Goal: Task Accomplishment & Management: Manage account settings

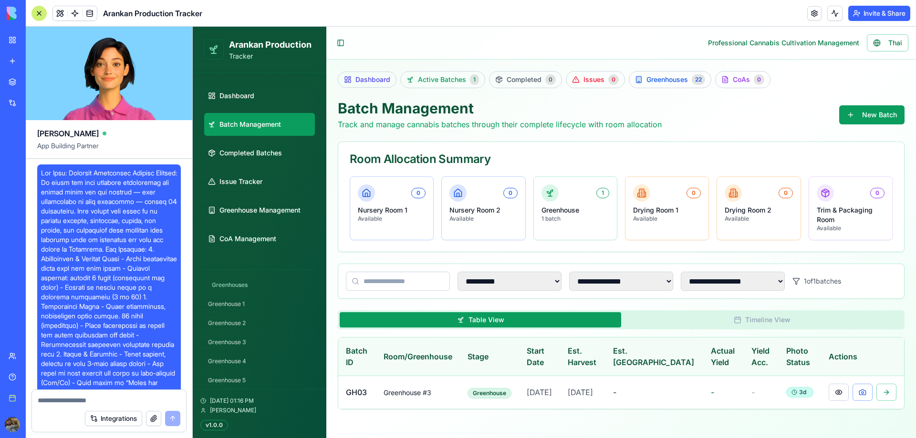
scroll to position [41422, 0]
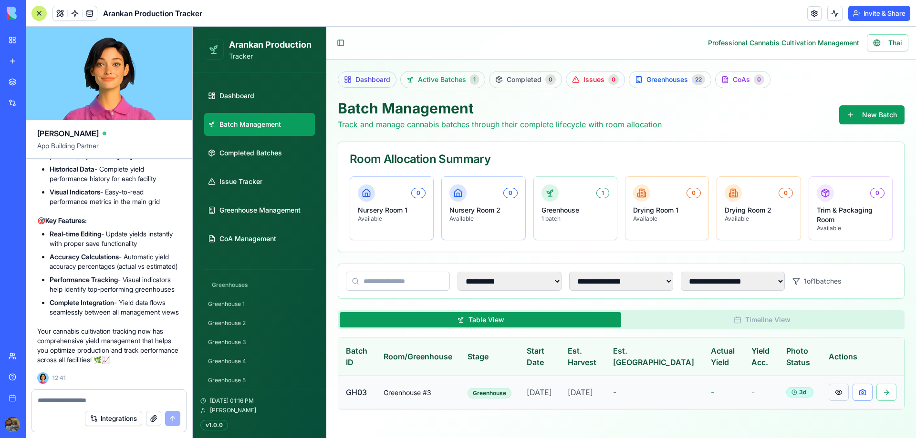
click at [841, 400] on button at bounding box center [838, 392] width 20 height 17
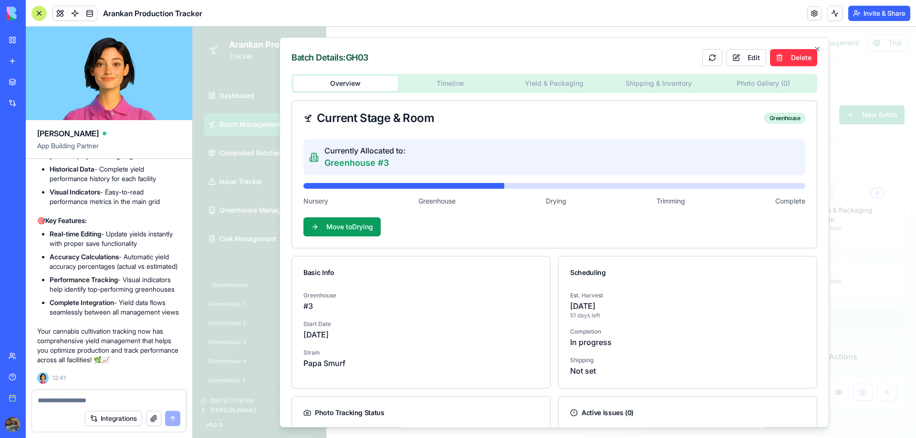
click at [557, 92] on div "Overview Timeline Yield & Packaging Shipping & Inventory Photo Gallery ( 0 )" at bounding box center [554, 83] width 526 height 19
click at [562, 81] on body "**********" at bounding box center [554, 233] width 723 height 412
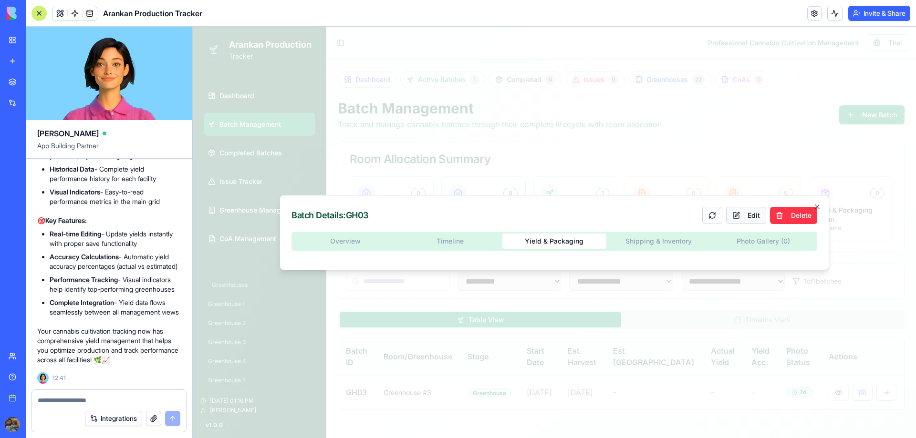
click at [745, 211] on button "Edit" at bounding box center [746, 215] width 40 height 17
click at [745, 217] on button "Cancel" at bounding box center [746, 215] width 50 height 17
click at [817, 206] on icon "button" at bounding box center [817, 207] width 4 height 4
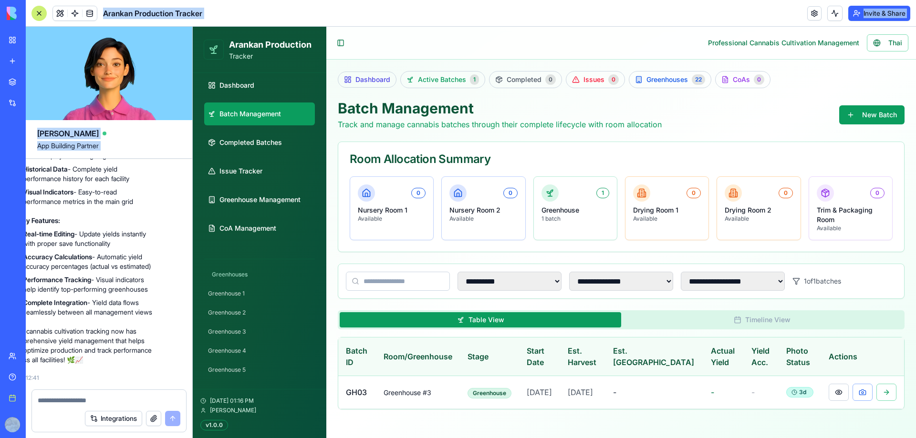
scroll to position [41136, 0]
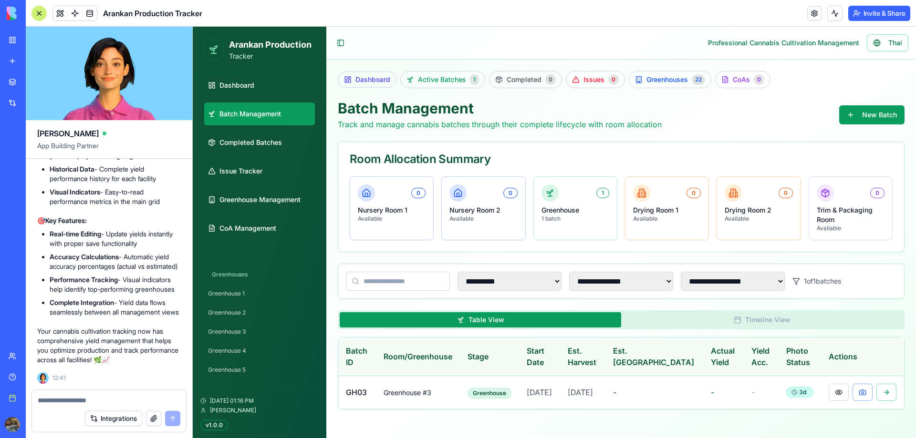
drag, startPoint x: 52, startPoint y: 236, endPoint x: 114, endPoint y: 252, distance: 65.0
click at [126, 253] on div "BETA My workspace New app Marketplace Integrations Recent Harvest Health Financ…" at bounding box center [458, 219] width 916 height 438
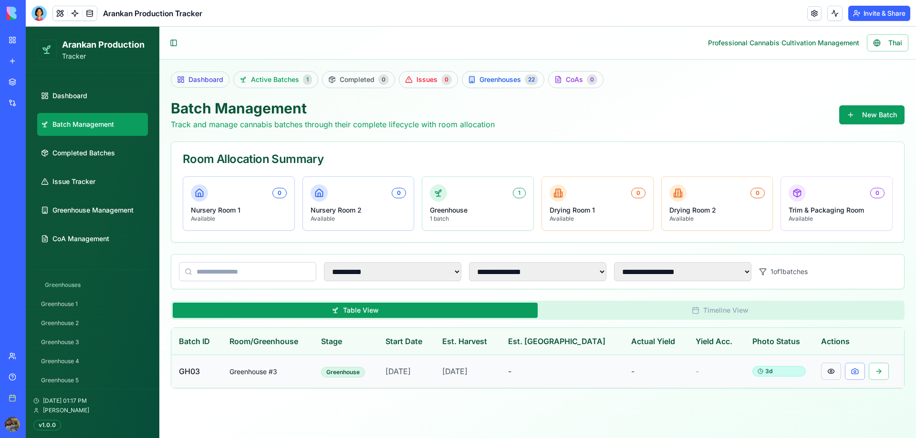
click at [826, 371] on button at bounding box center [831, 371] width 20 height 17
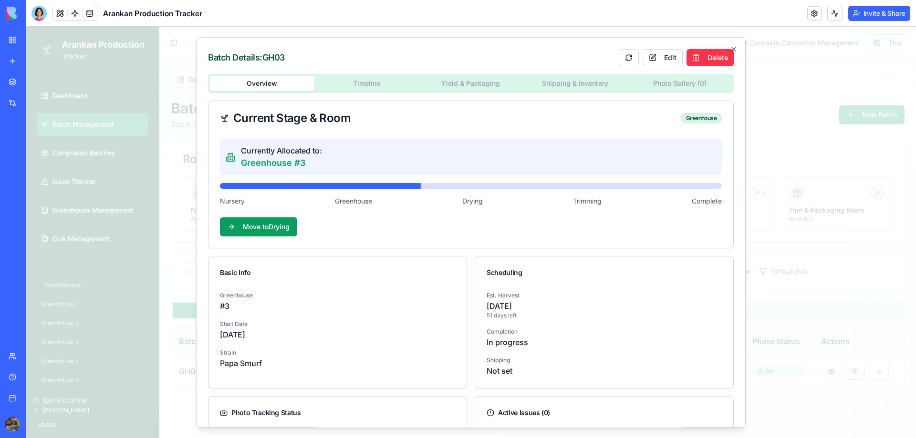
click at [481, 86] on body "**********" at bounding box center [471, 233] width 890 height 412
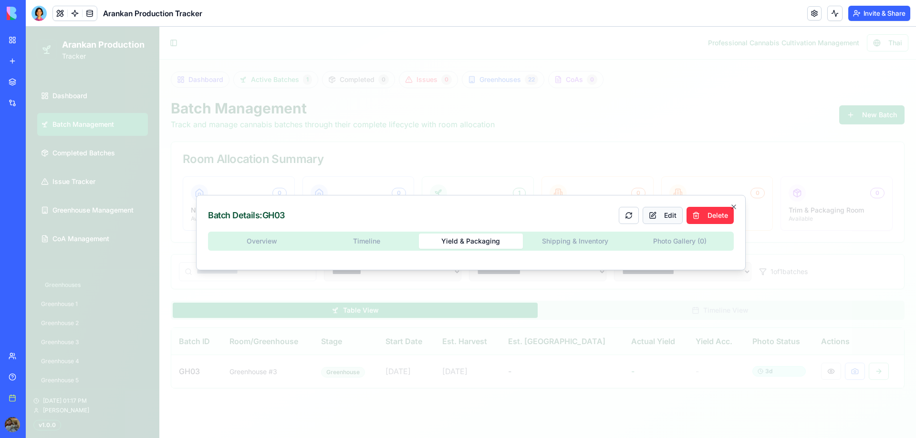
click at [666, 216] on button "Edit" at bounding box center [662, 215] width 40 height 17
click at [664, 217] on button "Cancel" at bounding box center [663, 215] width 50 height 17
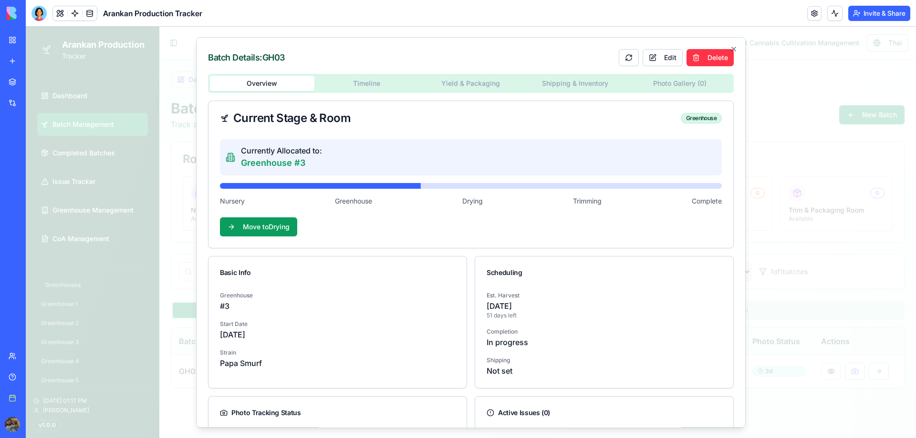
click at [265, 243] on div "Overview Timeline Yield & Packaging Shipping & Inventory Photo Gallery ( 0 ) Cu…" at bounding box center [471, 286] width 526 height 424
click at [660, 55] on button "Edit" at bounding box center [662, 57] width 40 height 17
click at [371, 86] on body "**********" at bounding box center [471, 233] width 890 height 412
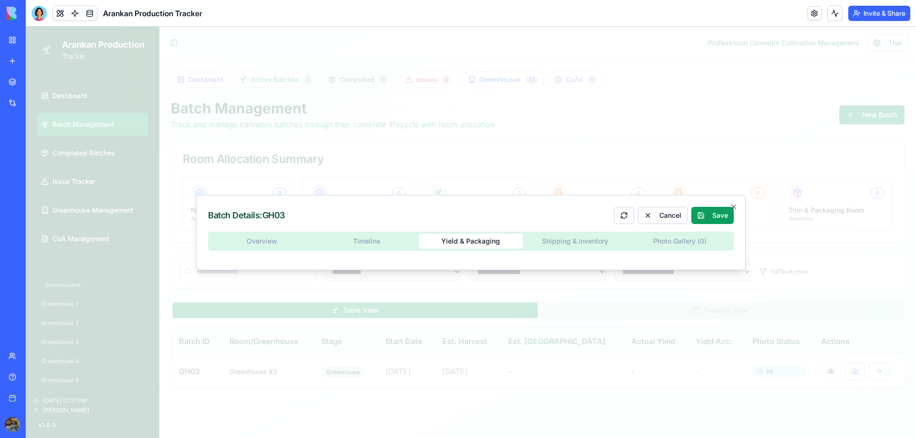
click at [456, 241] on button "Yield & Packaging" at bounding box center [471, 241] width 104 height 15
click at [588, 246] on div "Overview Timeline Yield & Packaging Shipping & Inventory Photo Gallery ( 0 )" at bounding box center [471, 245] width 526 height 27
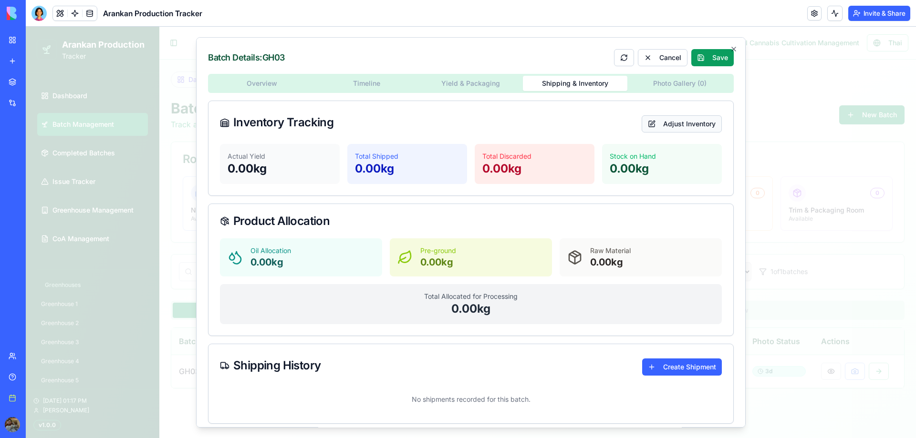
click at [647, 127] on button "Adjust Inventory" at bounding box center [681, 123] width 80 height 17
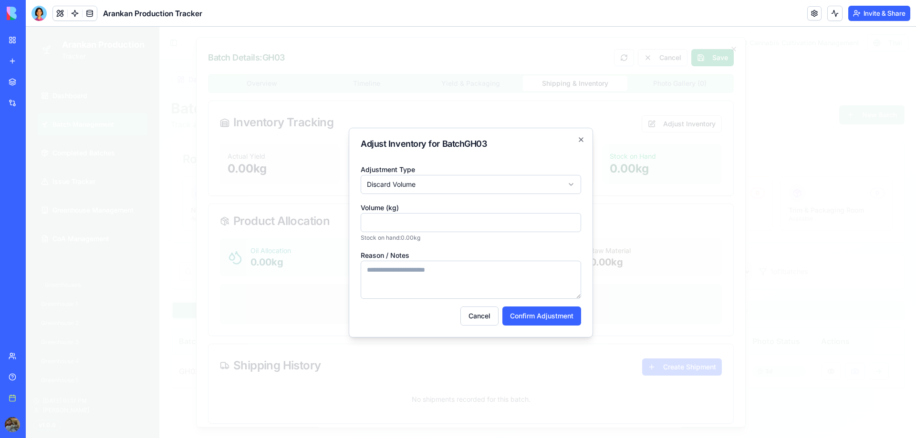
click at [535, 184] on body "**********" at bounding box center [471, 233] width 890 height 412
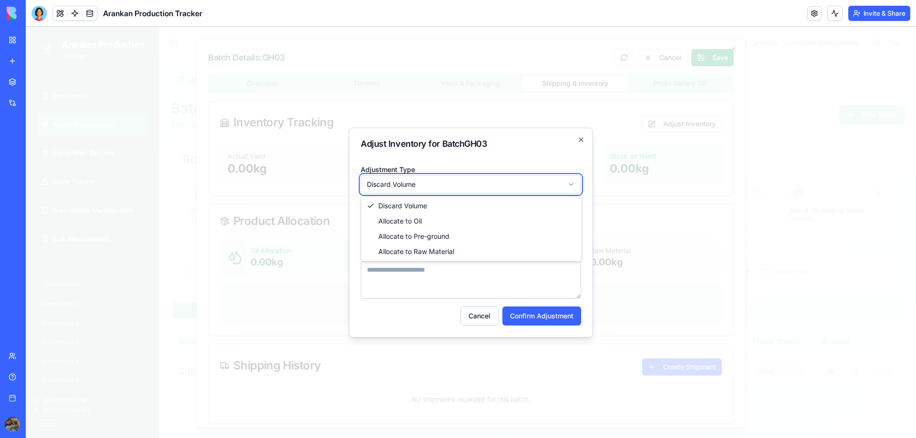
click at [578, 137] on body "**********" at bounding box center [471, 233] width 890 height 412
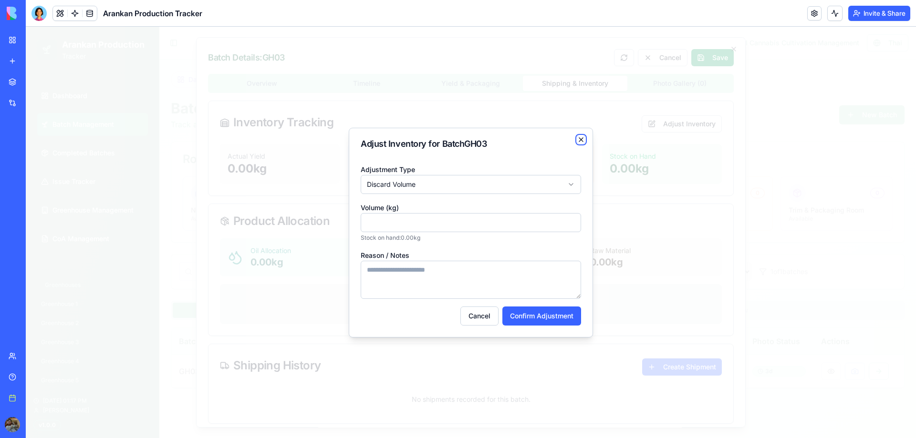
click at [578, 139] on icon "button" at bounding box center [581, 140] width 8 height 8
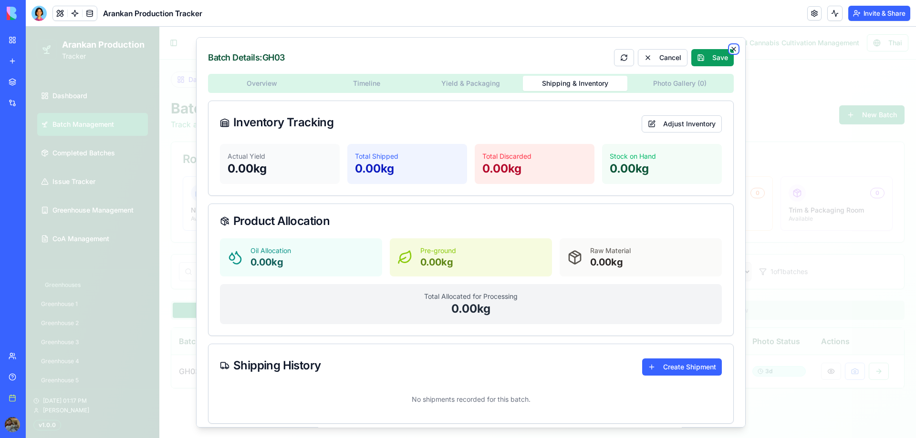
click at [732, 48] on icon "button" at bounding box center [734, 49] width 4 height 4
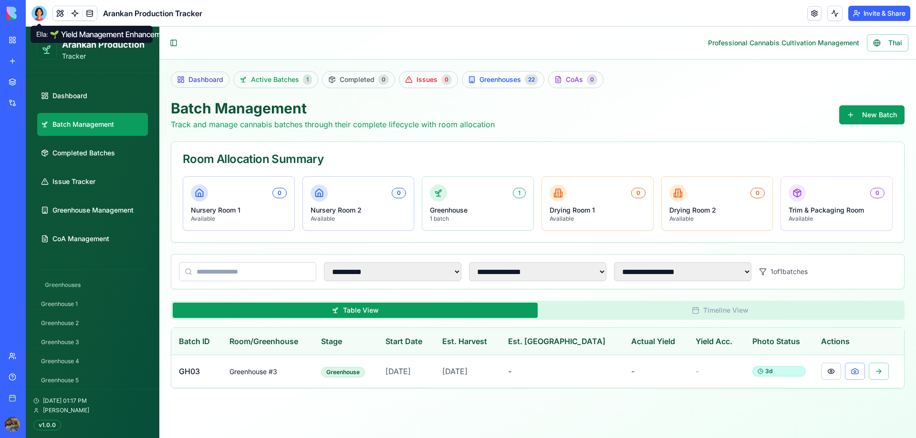
click at [41, 12] on div at bounding box center [38, 13] width 15 height 15
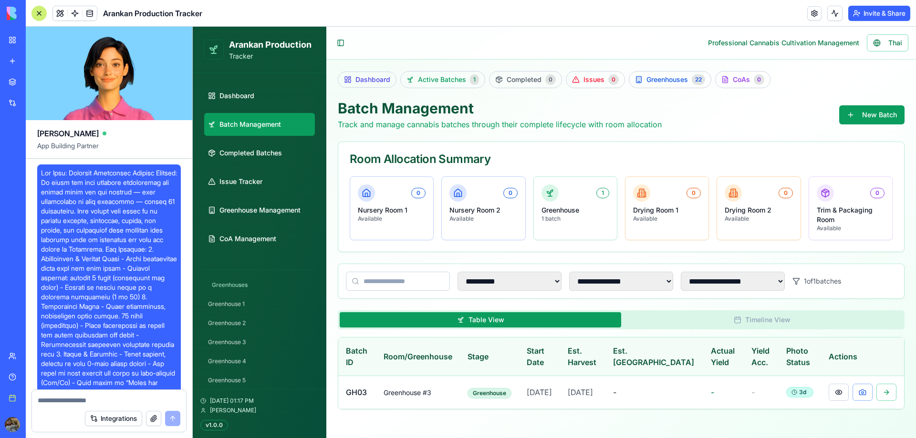
scroll to position [41422, 0]
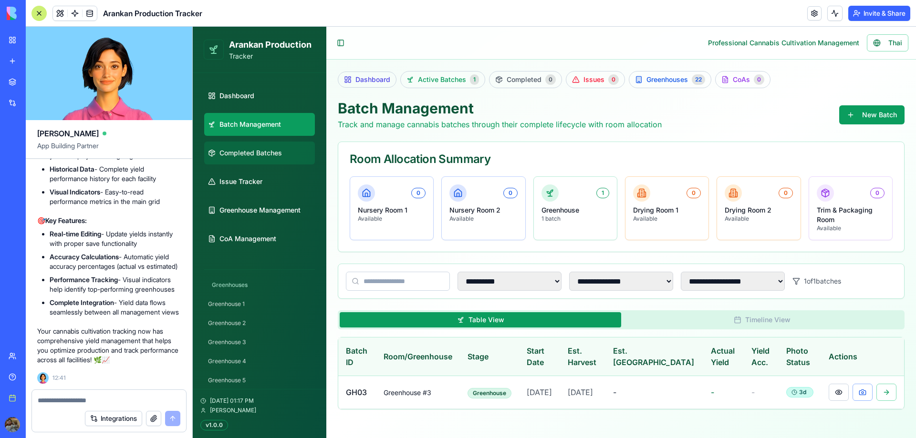
click at [261, 156] on span "Completed Batches" at bounding box center [250, 153] width 62 height 10
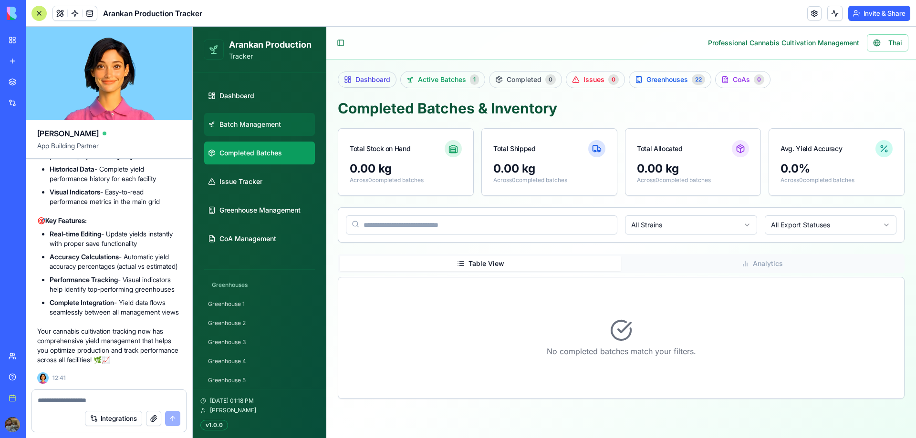
click at [241, 120] on span "Batch Management" at bounding box center [250, 125] width 62 height 10
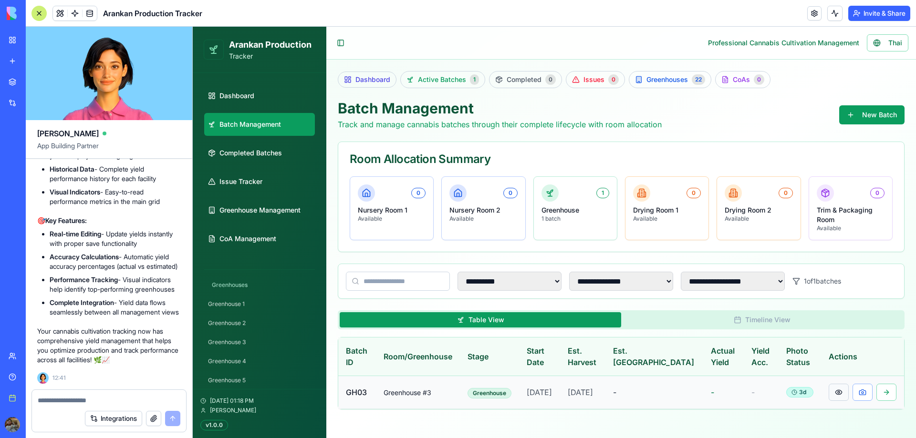
click at [841, 395] on button at bounding box center [838, 392] width 20 height 17
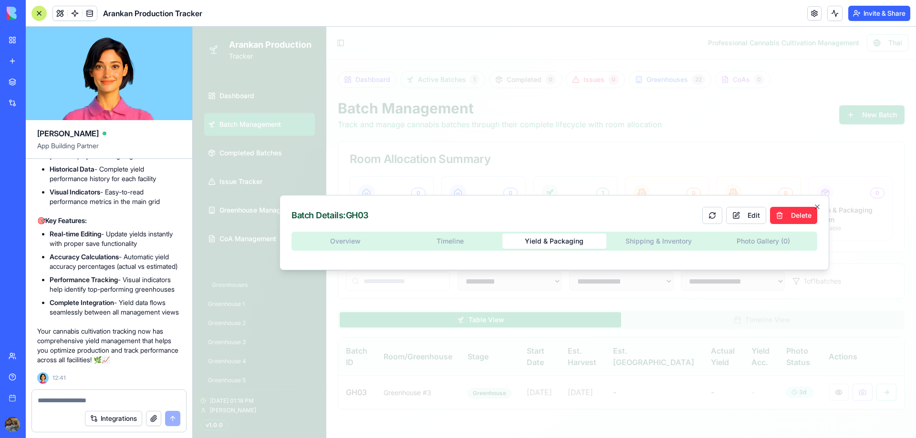
click at [541, 85] on body "**********" at bounding box center [554, 233] width 723 height 412
click at [512, 262] on div "Batch Details: GH03 Edit Delete Overview Timeline Yield & Packaging Shipping & …" at bounding box center [553, 232] width 549 height 75
click at [820, 206] on icon "button" at bounding box center [817, 207] width 8 height 8
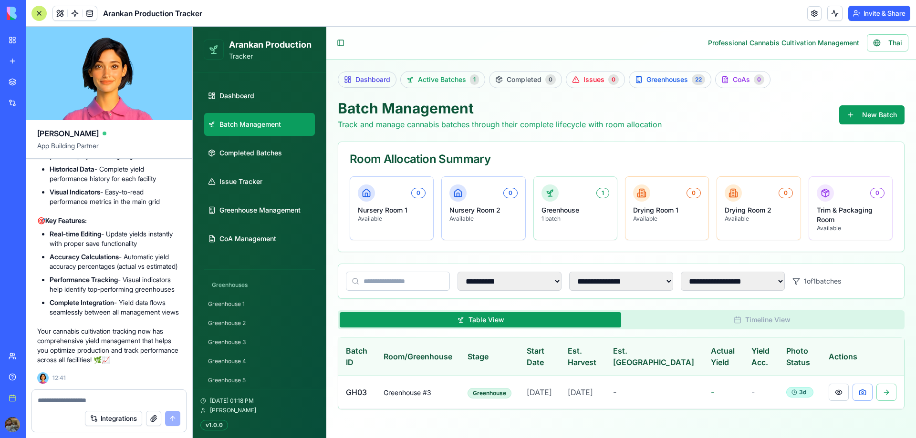
scroll to position [41422, 0]
click at [835, 396] on button at bounding box center [838, 392] width 20 height 17
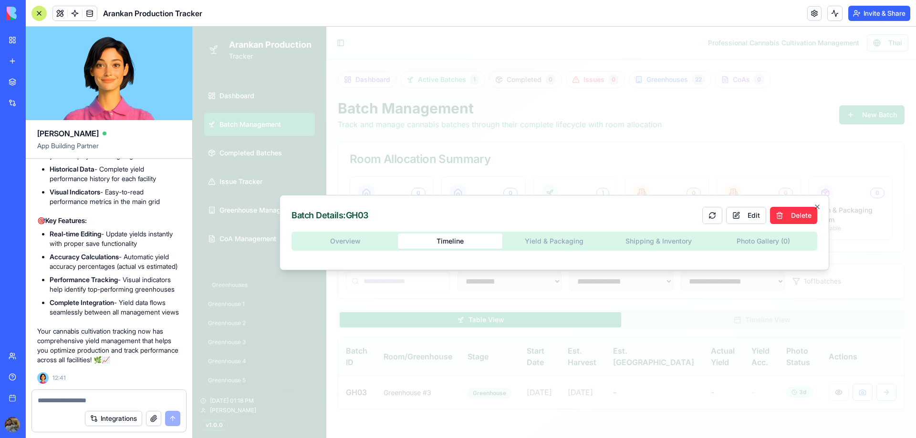
click at [452, 81] on body "**********" at bounding box center [554, 233] width 723 height 412
click at [543, 242] on button "Yield & Packaging" at bounding box center [554, 241] width 104 height 15
click at [440, 242] on button "Timeline" at bounding box center [450, 241] width 104 height 15
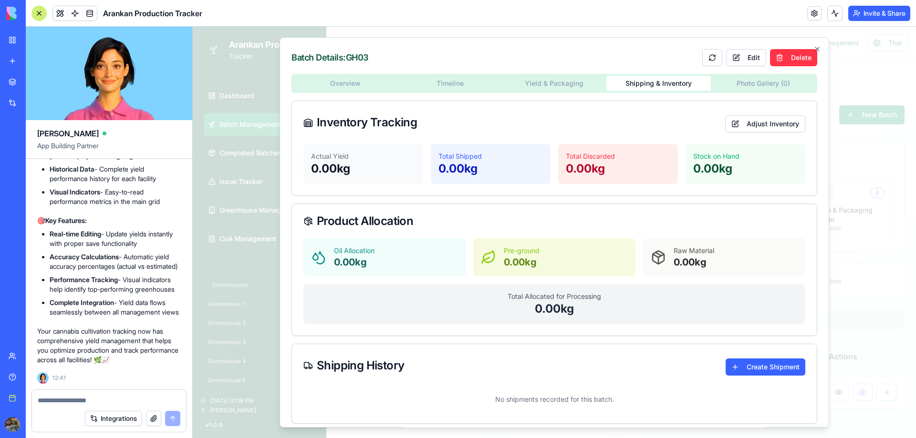
click at [665, 244] on div "Overview Timeline Yield & Packaging Shipping & Inventory Photo Gallery ( 0 ) In…" at bounding box center [554, 249] width 526 height 350
click at [740, 87] on div "Batch Details: GH03 Edit Delete Overview Timeline Yield & Packaging Shipping & …" at bounding box center [553, 232] width 549 height 391
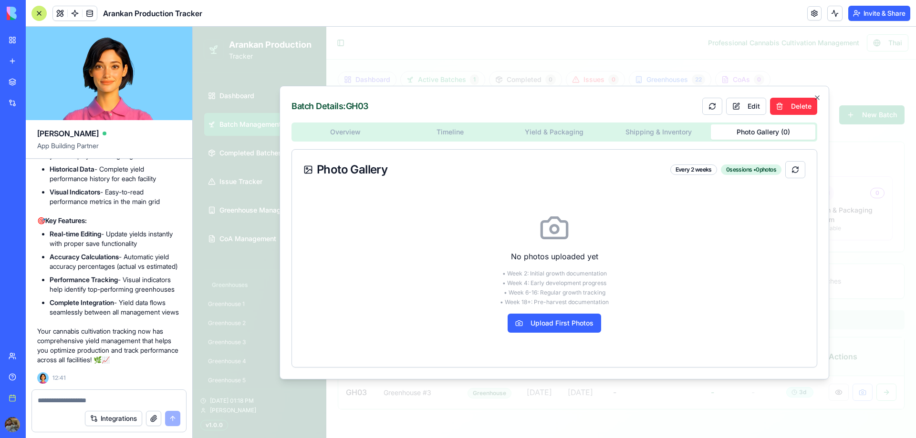
click at [434, 130] on body "**********" at bounding box center [554, 233] width 723 height 412
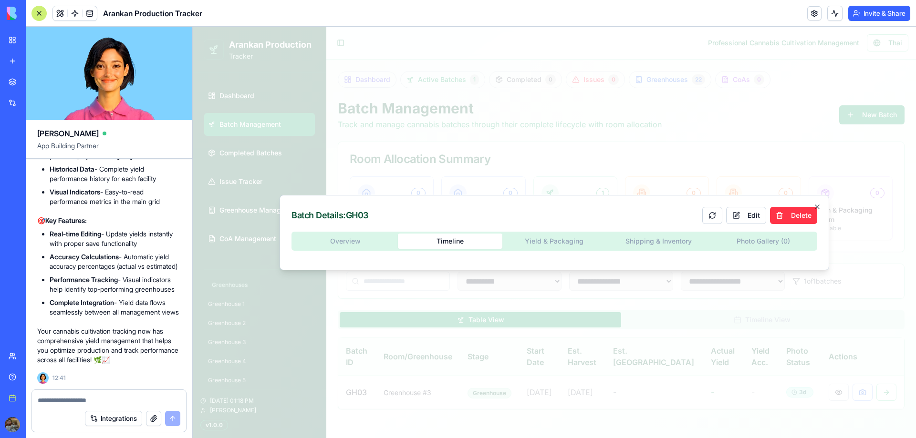
click at [361, 247] on div "Overview Timeline Yield & Packaging Shipping & Inventory Photo Gallery ( 0 )" at bounding box center [554, 245] width 526 height 27
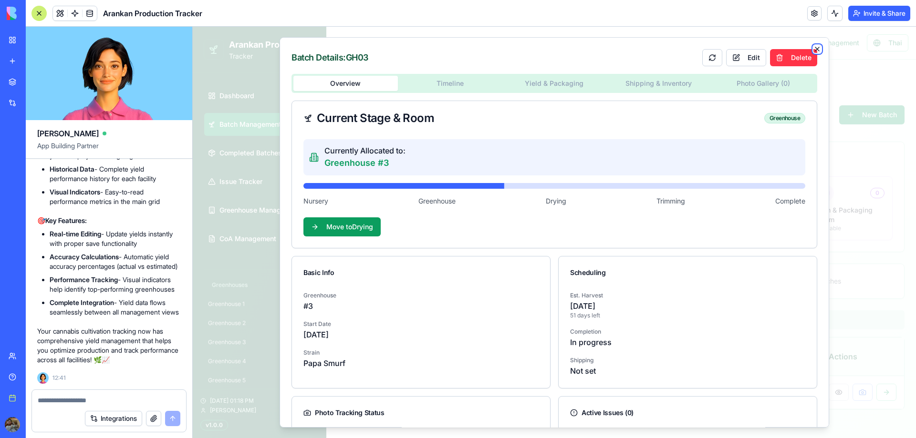
click at [813, 47] on icon "button" at bounding box center [817, 49] width 8 height 8
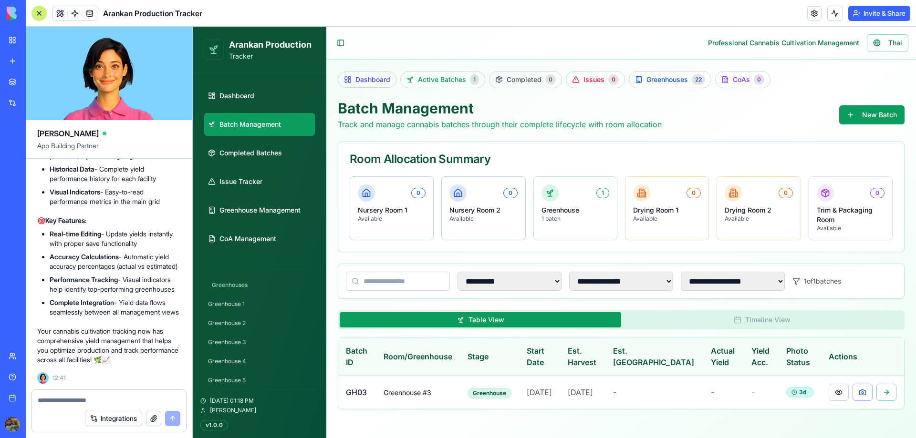
click at [89, 402] on textarea at bounding box center [109, 401] width 143 height 10
type textarea "**********"
click at [169, 419] on button "submit" at bounding box center [172, 418] width 15 height 15
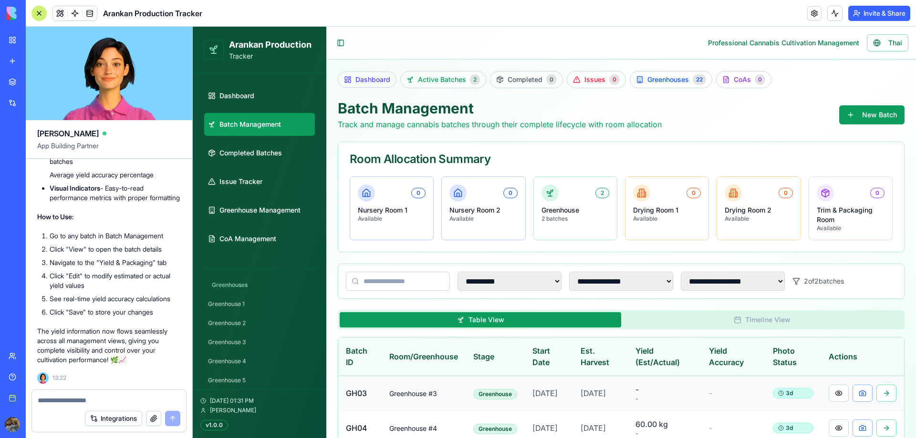
scroll to position [39, 0]
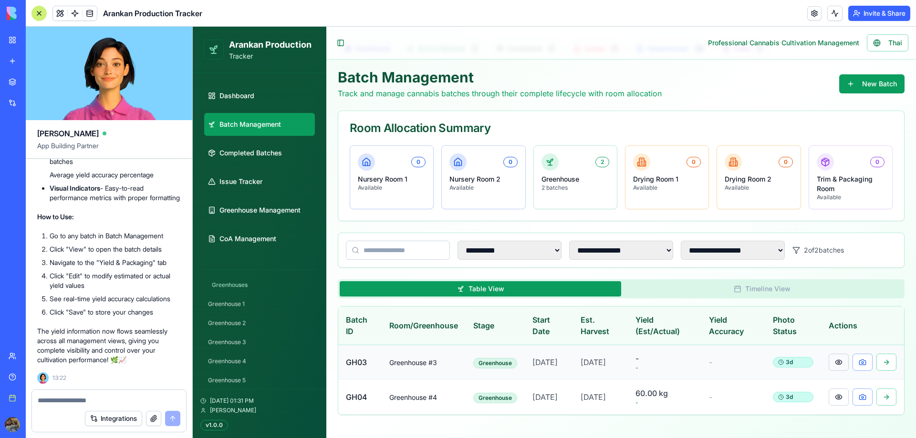
click at [833, 356] on button at bounding box center [838, 362] width 20 height 17
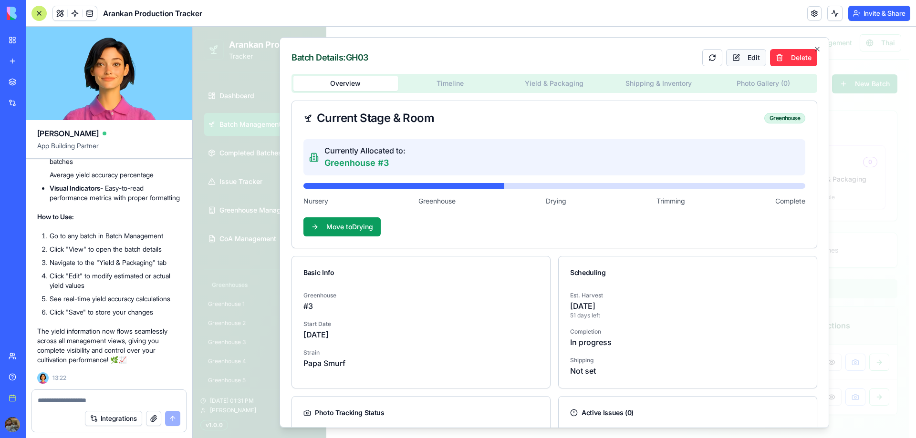
click at [736, 59] on button "Edit" at bounding box center [746, 57] width 40 height 17
click at [550, 87] on body "**********" at bounding box center [551, 217] width 716 height 443
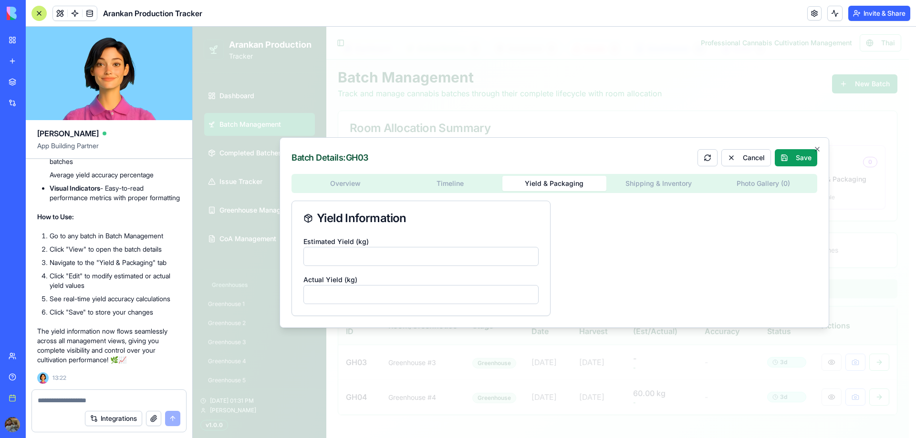
click at [381, 256] on input "Estimated Yield (kg)" at bounding box center [420, 256] width 235 height 19
type input "**"
click at [799, 159] on button "Save" at bounding box center [795, 157] width 42 height 17
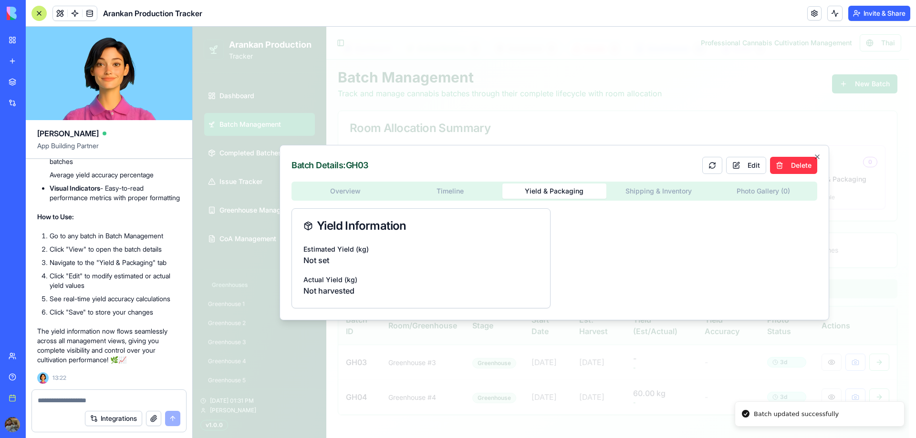
click at [653, 195] on div "Overview Timeline Yield & Packaging Shipping & Inventory Photo Gallery ( 0 ) Yi…" at bounding box center [554, 245] width 526 height 127
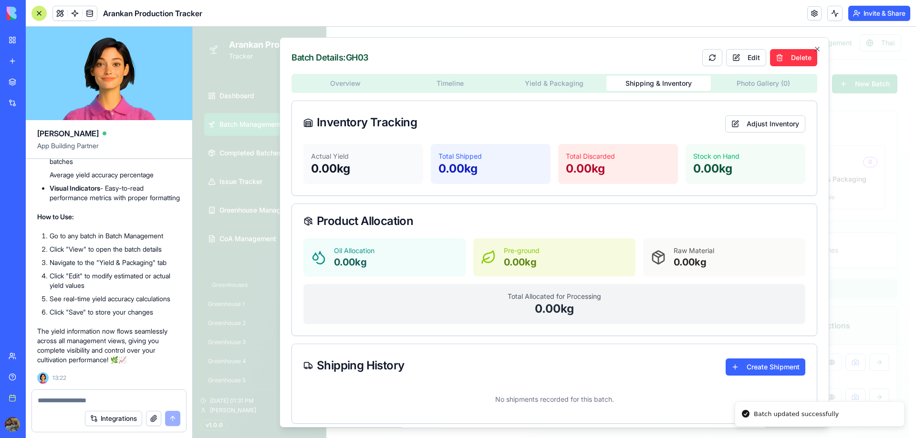
click at [814, 47] on div "Batch Details: GH03 Edit Delete Overview Timeline Yield & Packaging Shipping & …" at bounding box center [553, 232] width 549 height 391
click at [815, 48] on icon "button" at bounding box center [817, 49] width 4 height 4
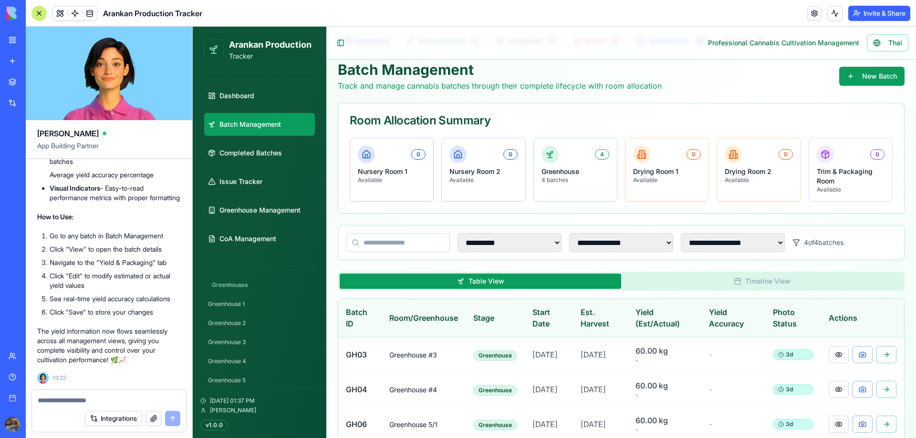
scroll to position [116, 0]
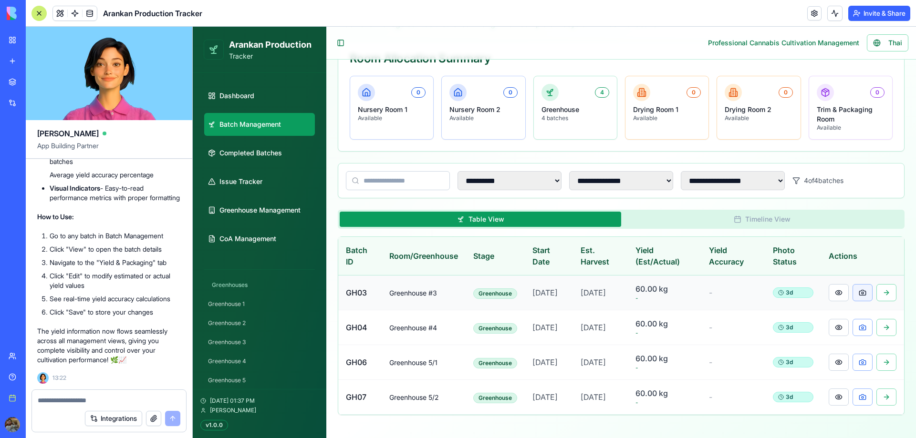
click at [860, 284] on button at bounding box center [862, 292] width 20 height 17
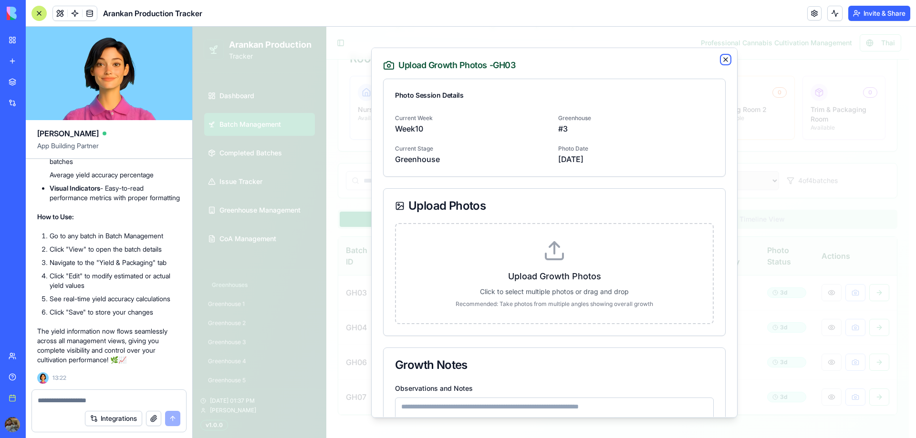
click at [723, 59] on icon "button" at bounding box center [725, 59] width 4 height 4
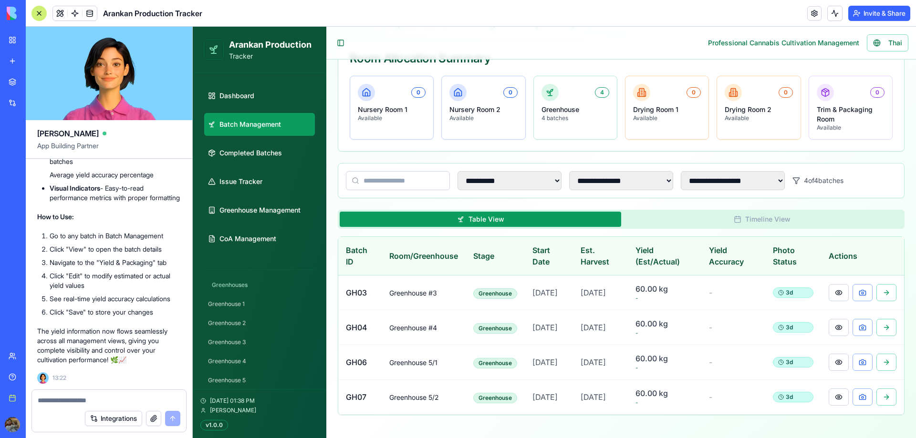
click at [114, 398] on textarea at bounding box center [109, 401] width 143 height 10
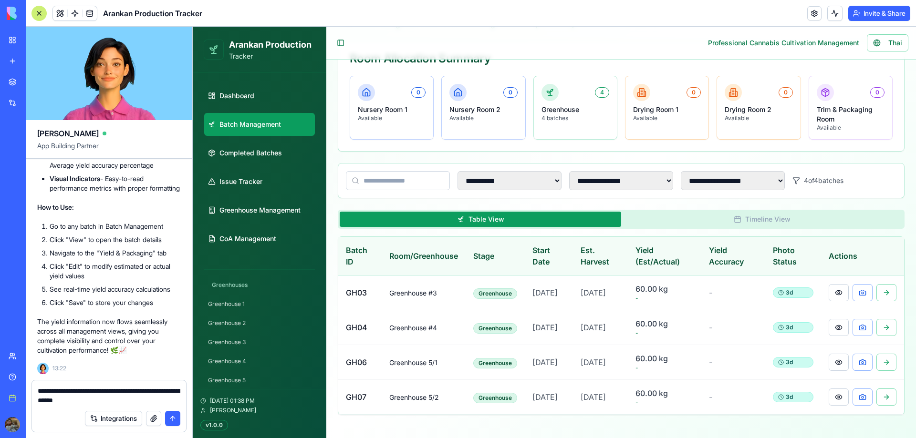
type textarea "**********"
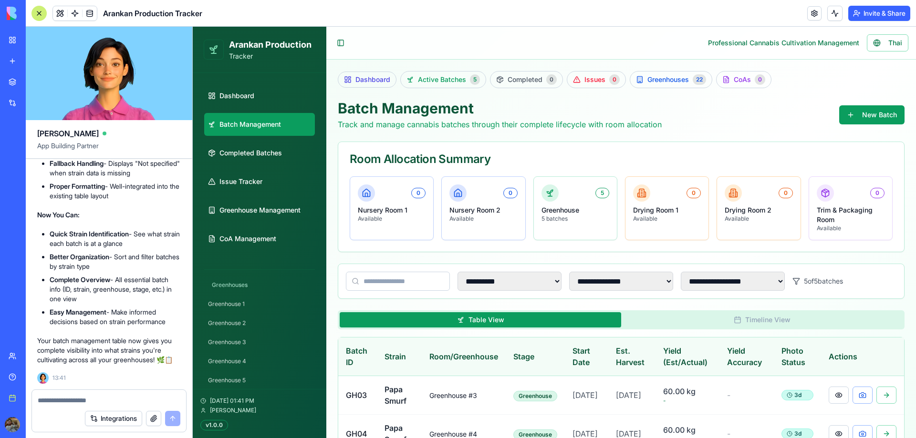
scroll to position [177, 0]
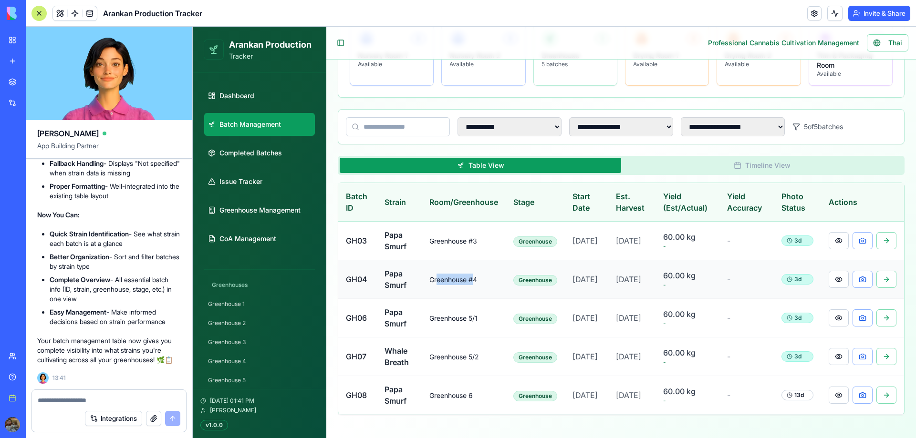
drag, startPoint x: 434, startPoint y: 268, endPoint x: 472, endPoint y: 271, distance: 37.9
click at [472, 276] on span "Greenhouse #4" at bounding box center [453, 280] width 48 height 8
click at [471, 273] on td "Greenhouse #4" at bounding box center [464, 279] width 84 height 39
drag, startPoint x: 428, startPoint y: 347, endPoint x: 490, endPoint y: 352, distance: 62.3
click at [490, 352] on td "Greenhouse 5/2" at bounding box center [464, 357] width 84 height 39
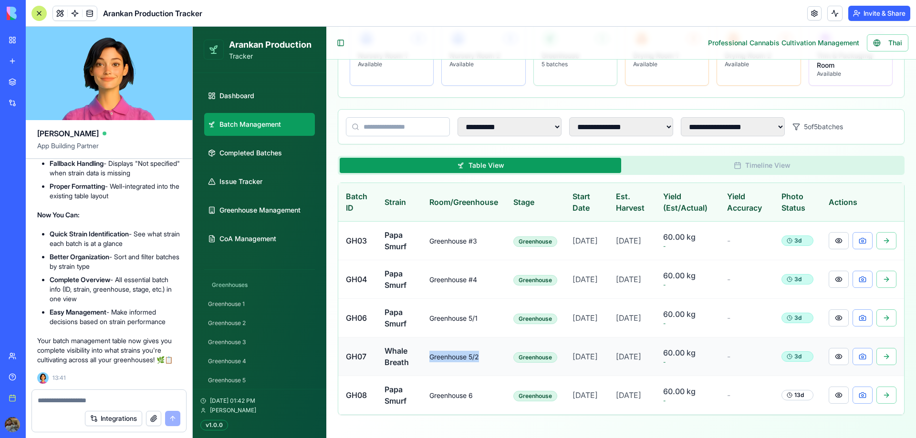
click at [485, 352] on td "Greenhouse 5/2" at bounding box center [464, 357] width 84 height 39
click at [256, 209] on span "Greenhouse Management" at bounding box center [259, 211] width 81 height 10
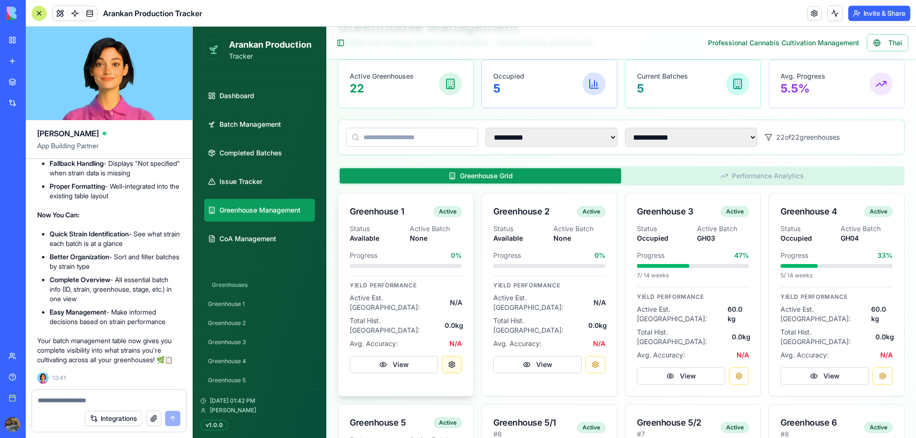
scroll to position [130, 0]
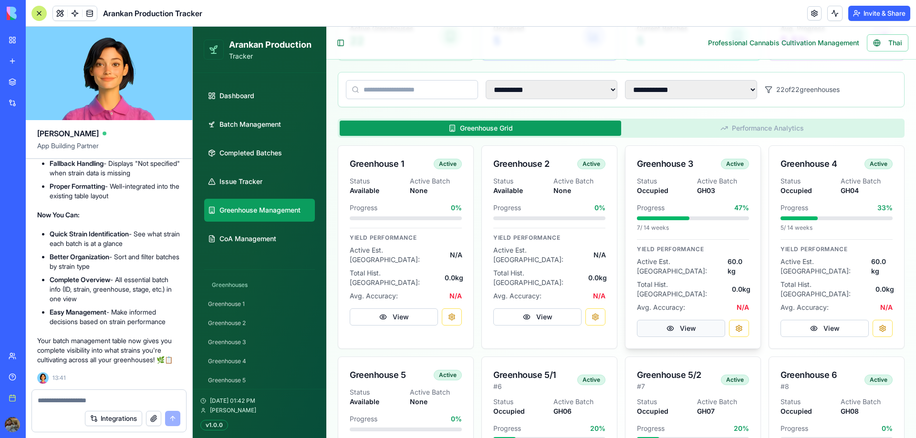
click at [684, 320] on button "View" at bounding box center [681, 328] width 88 height 17
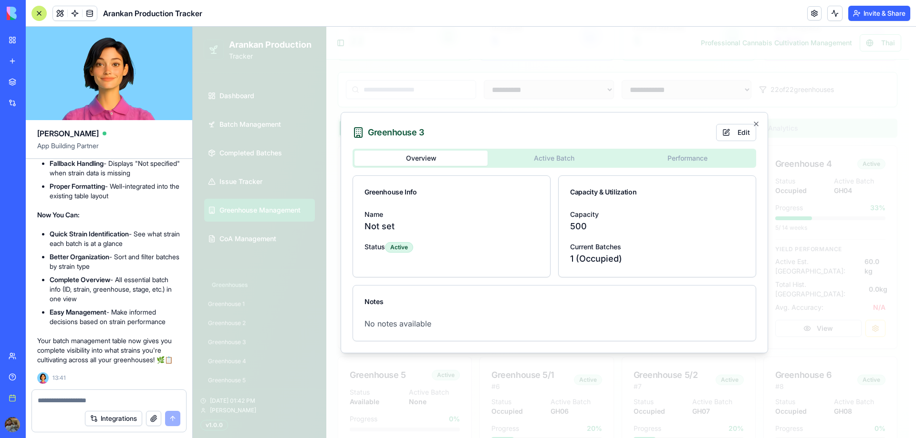
click at [549, 160] on div "Overview Active Batch Performance" at bounding box center [553, 158] width 403 height 19
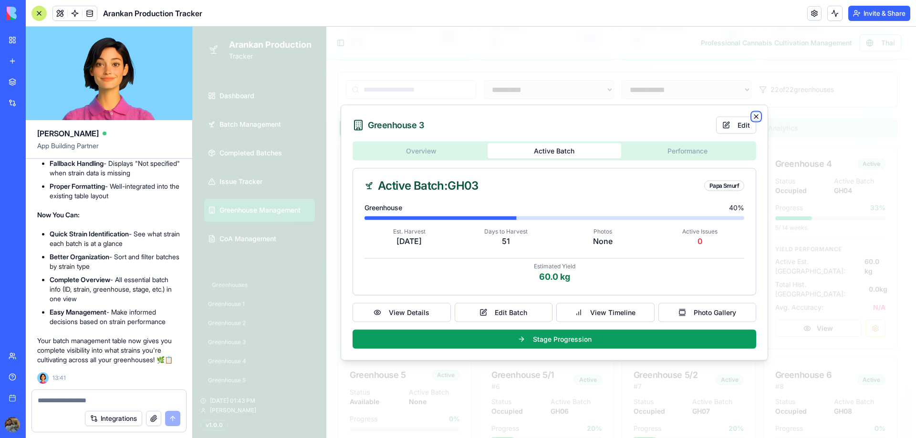
click at [758, 116] on icon "button" at bounding box center [756, 117] width 8 height 8
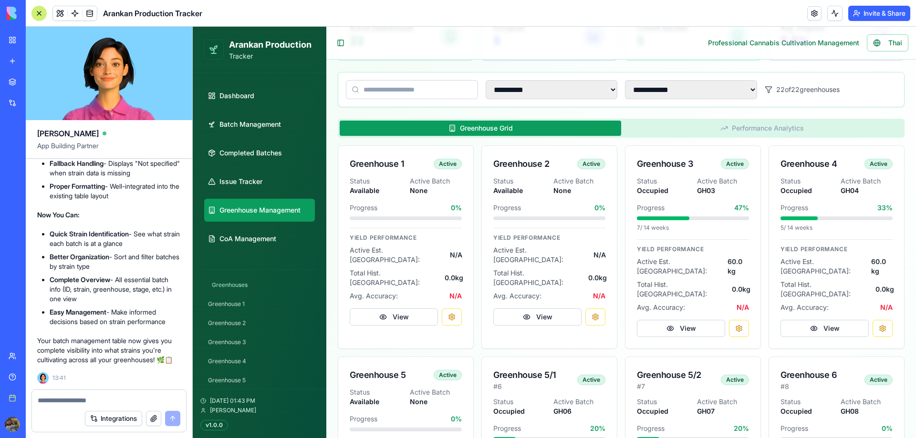
click at [96, 394] on div at bounding box center [109, 397] width 154 height 15
click at [96, 396] on textarea at bounding box center [109, 401] width 143 height 10
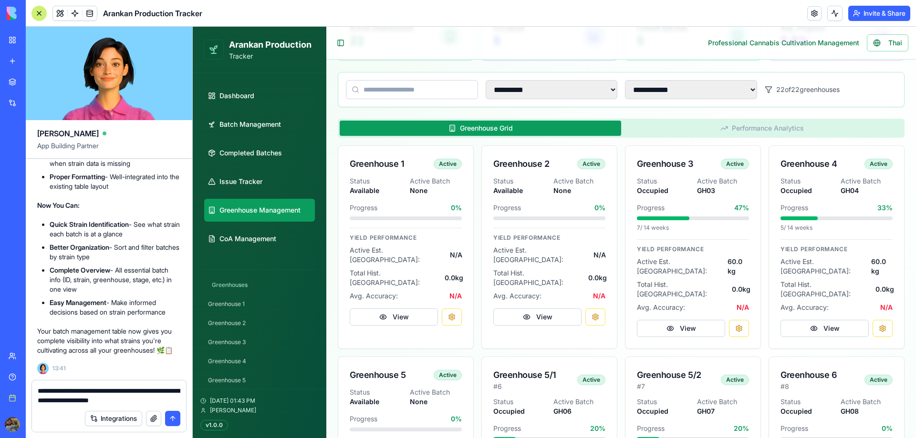
scroll to position [42736, 0]
type textarea "**********"
click at [175, 419] on button "submit" at bounding box center [172, 418] width 15 height 15
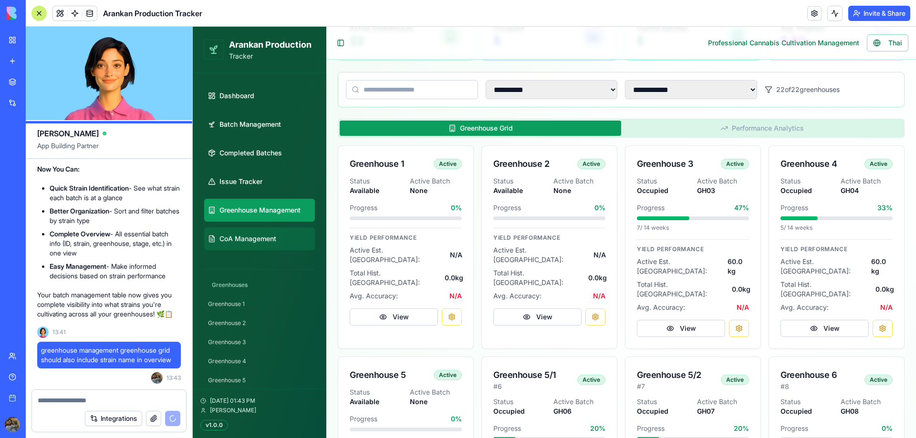
scroll to position [0, 0]
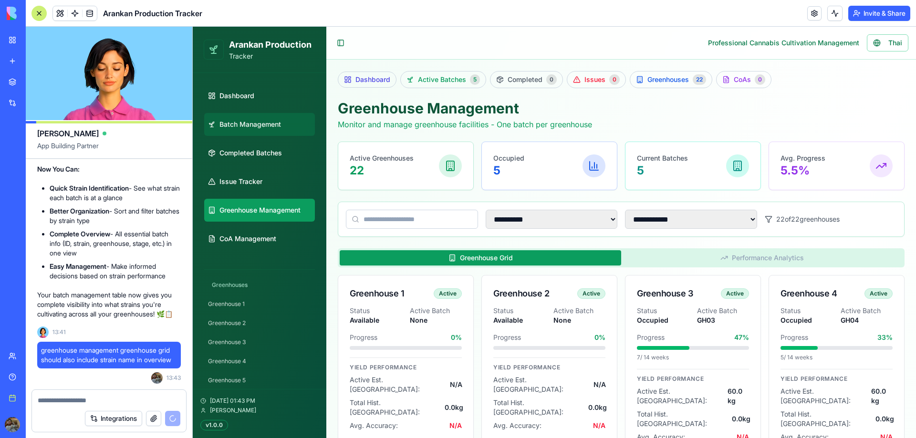
click at [269, 126] on span "Batch Management" at bounding box center [250, 125] width 62 height 10
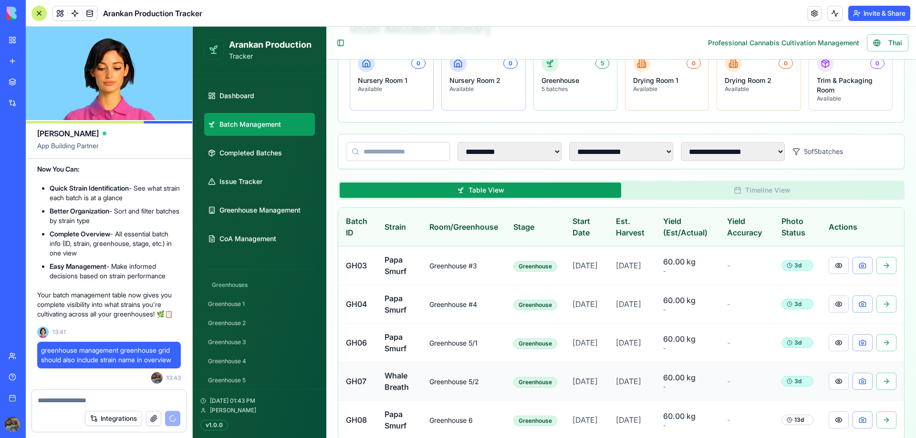
scroll to position [177, 0]
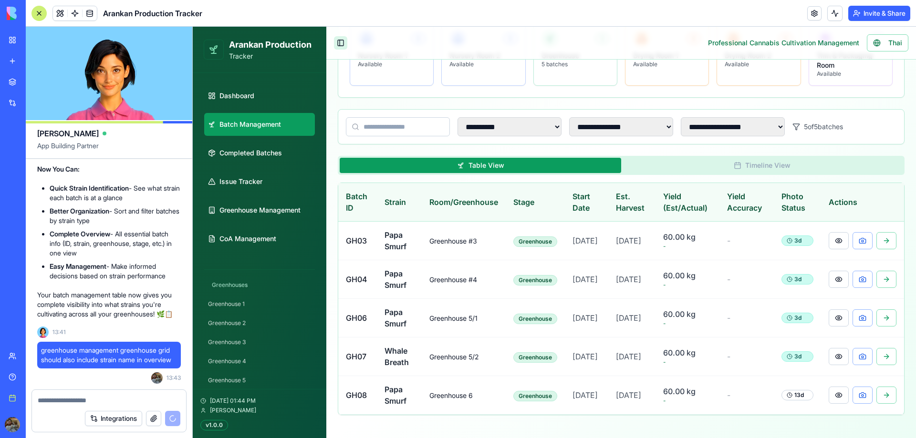
click at [338, 46] on button "Toggle Sidebar" at bounding box center [340, 42] width 13 height 13
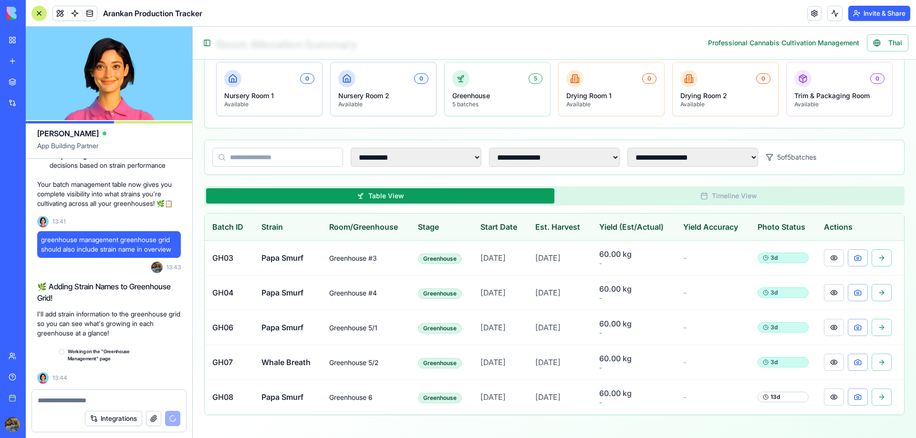
scroll to position [42893, 0]
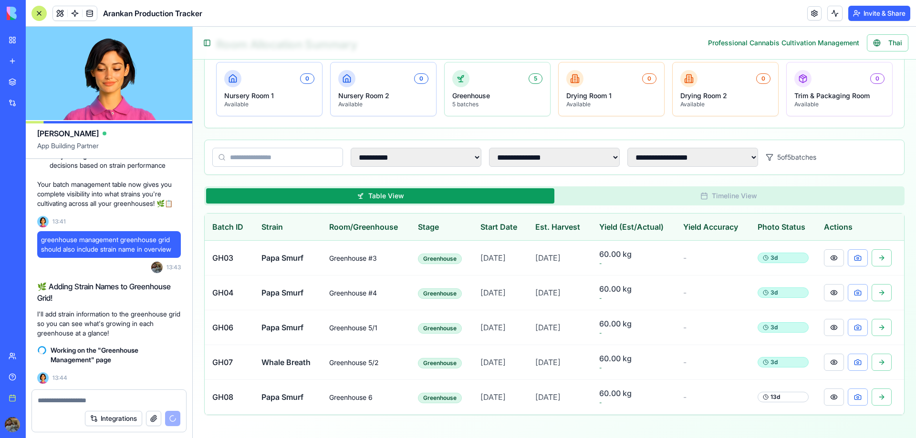
click at [137, 334] on p "I'll add strain information to the greenhouse grid so you can see what's growin…" at bounding box center [109, 323] width 144 height 29
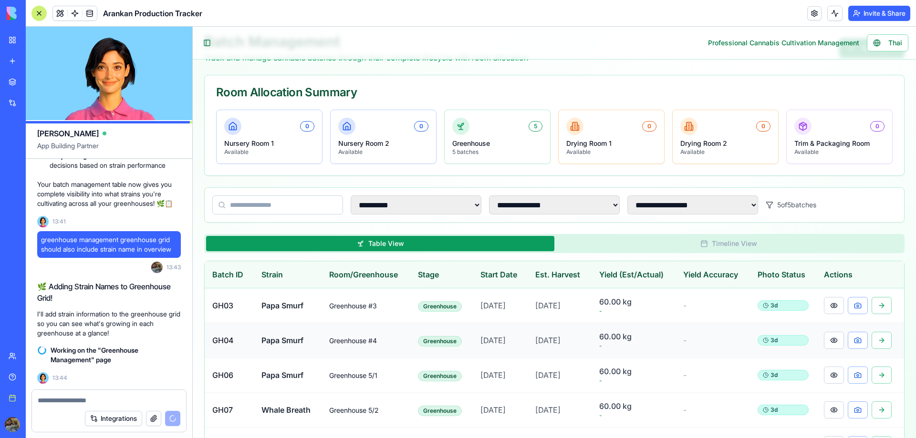
scroll to position [114, 0]
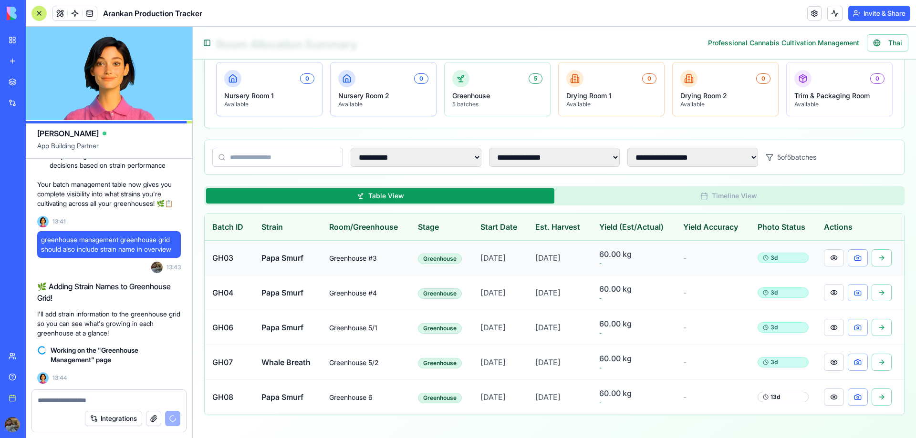
drag, startPoint x: 474, startPoint y: 259, endPoint x: 526, endPoint y: 264, distance: 52.2
click at [526, 264] on td "[DATE]" at bounding box center [500, 258] width 55 height 35
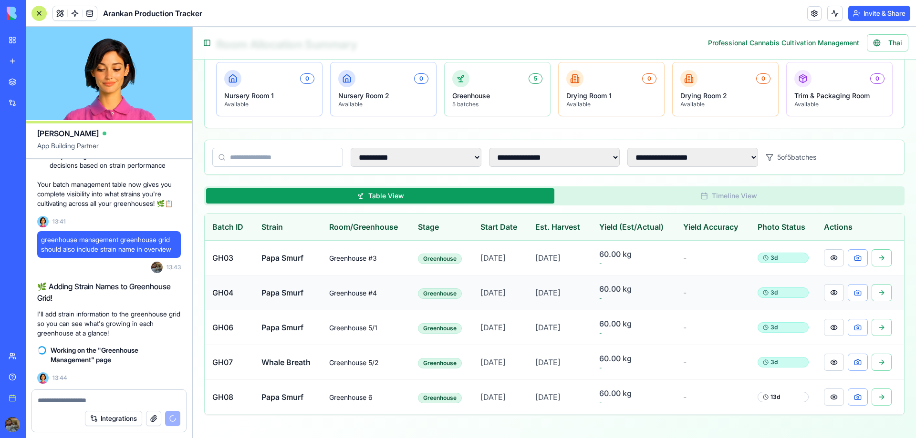
drag, startPoint x: 475, startPoint y: 289, endPoint x: 515, endPoint y: 291, distance: 40.1
click at [505, 291] on span "[DATE]" at bounding box center [492, 293] width 25 height 10
drag, startPoint x: 470, startPoint y: 330, endPoint x: 507, endPoint y: 331, distance: 37.2
click at [507, 331] on td "[DATE]" at bounding box center [500, 327] width 55 height 35
drag, startPoint x: 472, startPoint y: 367, endPoint x: 512, endPoint y: 367, distance: 40.1
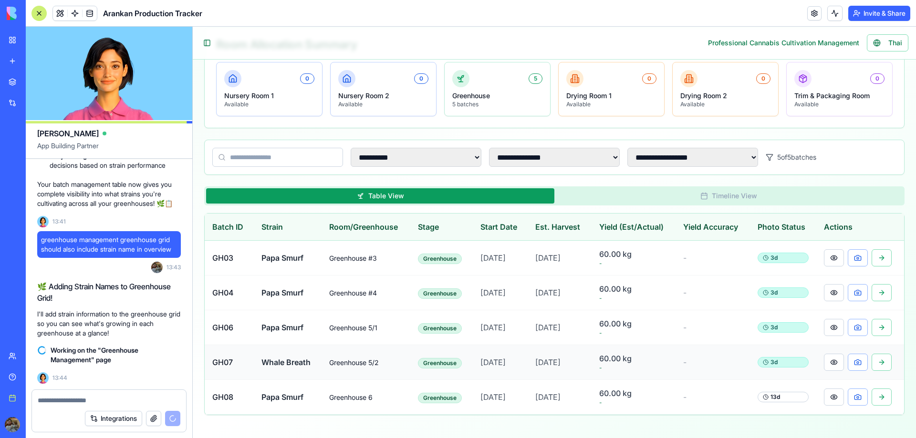
click at [505, 367] on span "[DATE]" at bounding box center [492, 363] width 25 height 10
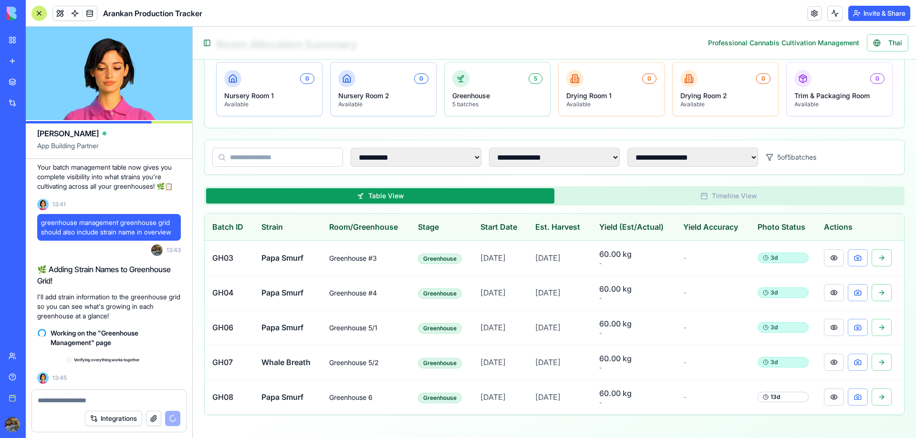
scroll to position [42910, 0]
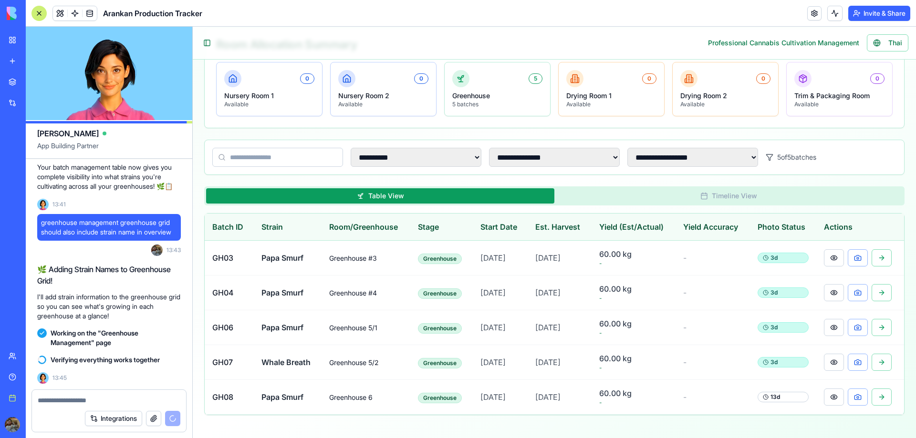
click at [877, 15] on button "Invite & Share" at bounding box center [879, 13] width 62 height 15
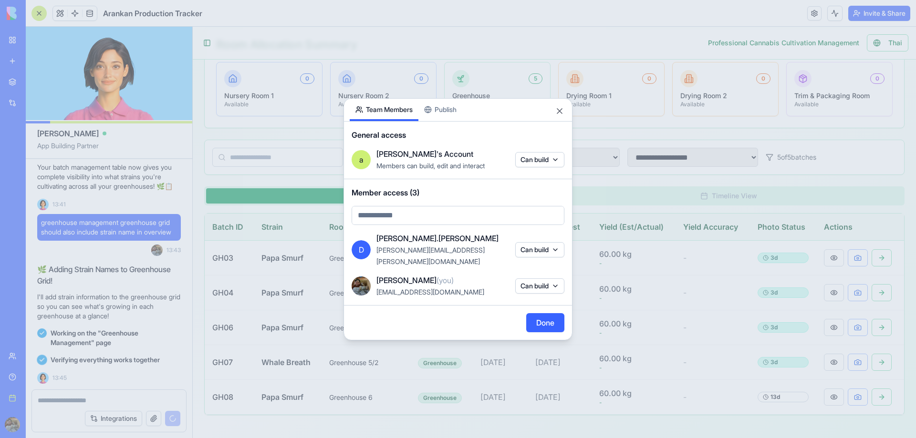
click at [441, 121] on div "Share App Team Members Publish General access a [PERSON_NAME]'s Account Members…" at bounding box center [457, 219] width 229 height 242
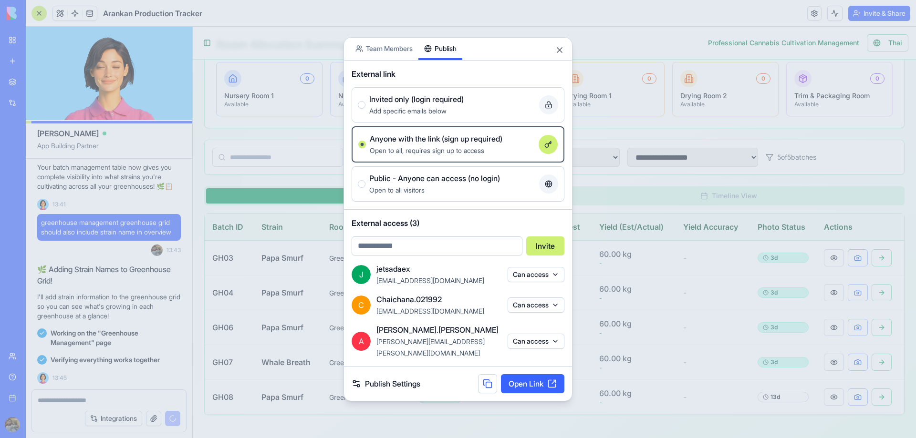
click at [413, 246] on input "email" at bounding box center [436, 246] width 171 height 19
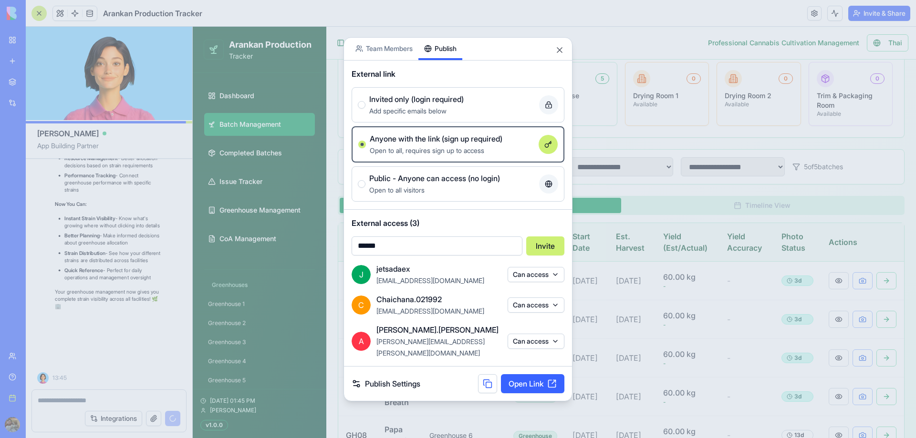
scroll to position [43400, 0]
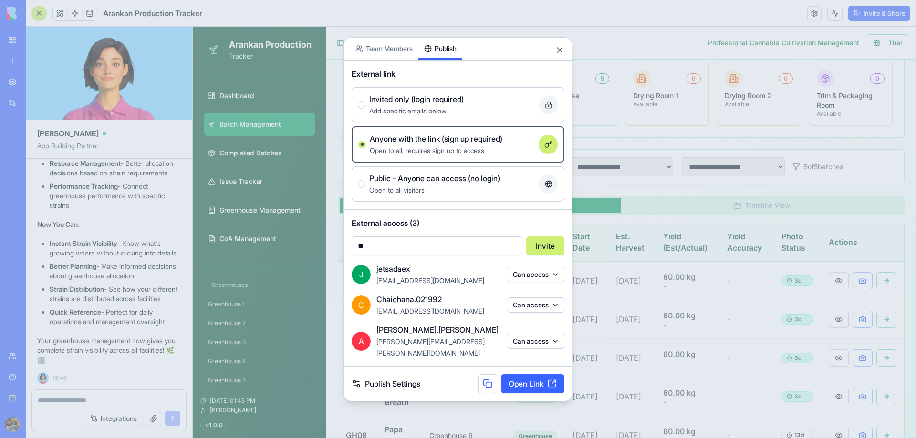
type input "*"
click at [428, 251] on input "email" at bounding box center [436, 246] width 171 height 19
drag, startPoint x: 405, startPoint y: 251, endPoint x: 454, endPoint y: 256, distance: 48.9
click at [454, 256] on input "**********" at bounding box center [436, 246] width 171 height 19
type input "**********"
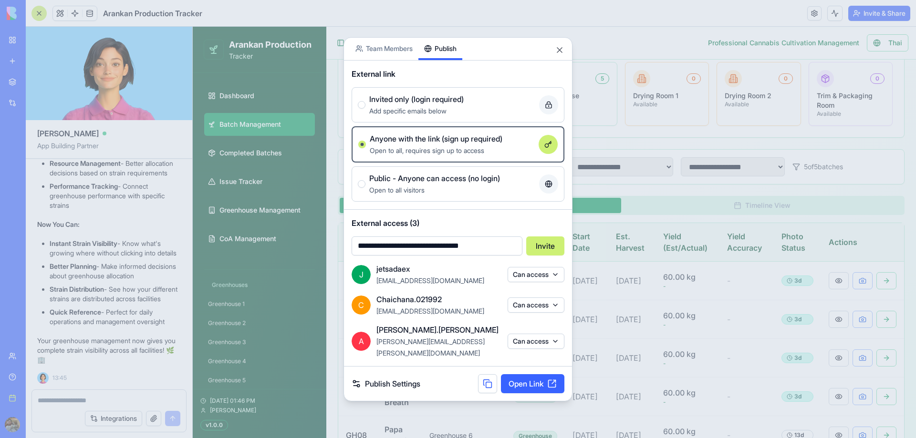
click at [543, 255] on button "Invite" at bounding box center [545, 246] width 38 height 19
click at [359, 109] on button "Invited only (login required) Add specific emails below" at bounding box center [362, 105] width 8 height 8
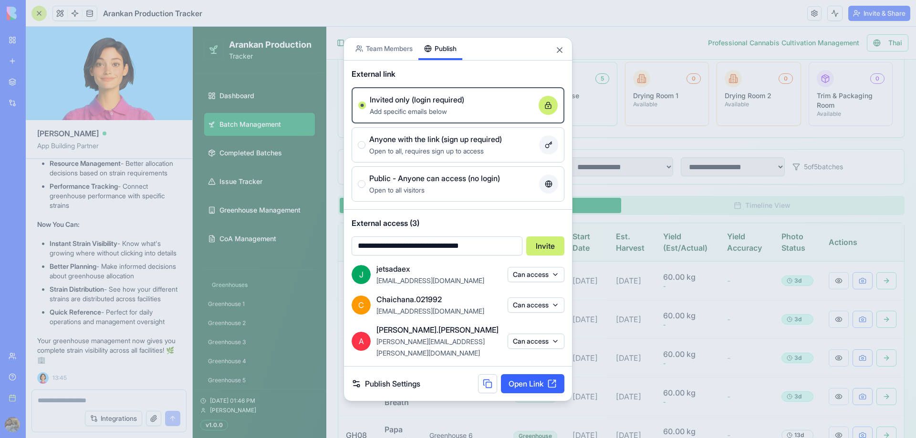
click at [497, 254] on input "**********" at bounding box center [436, 246] width 171 height 19
click at [551, 253] on button "Invite" at bounding box center [545, 246] width 38 height 19
click at [559, 55] on button "Close" at bounding box center [560, 50] width 10 height 10
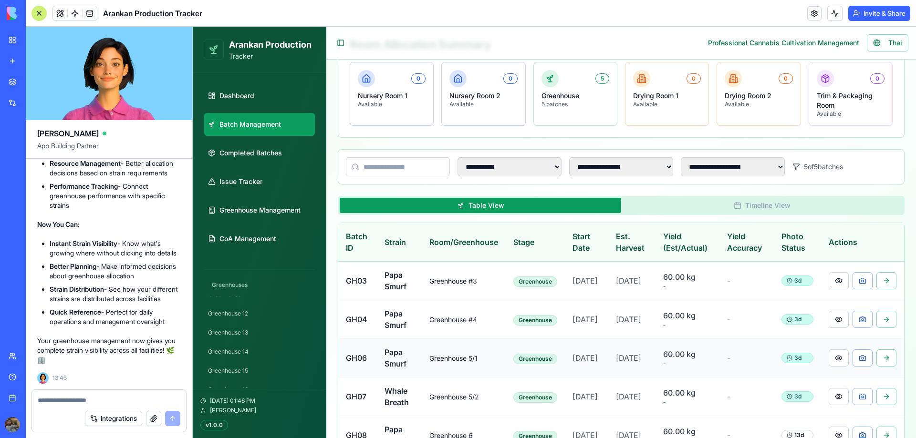
scroll to position [177, 0]
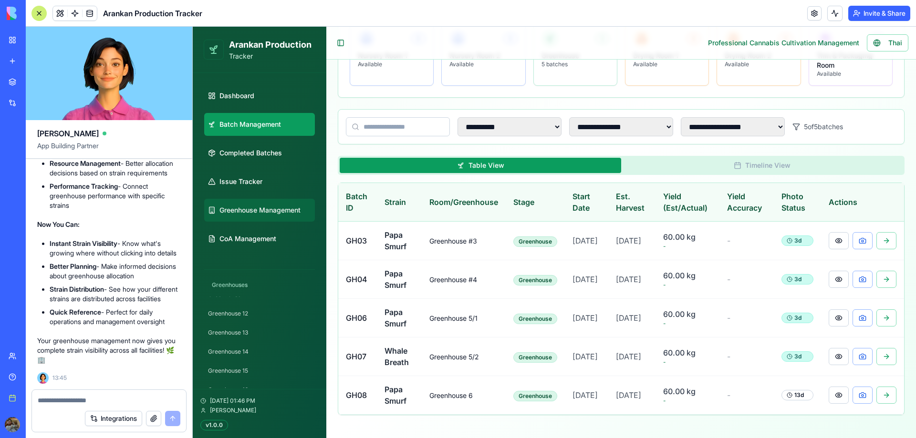
click at [249, 211] on span "Greenhouse Management" at bounding box center [259, 211] width 81 height 10
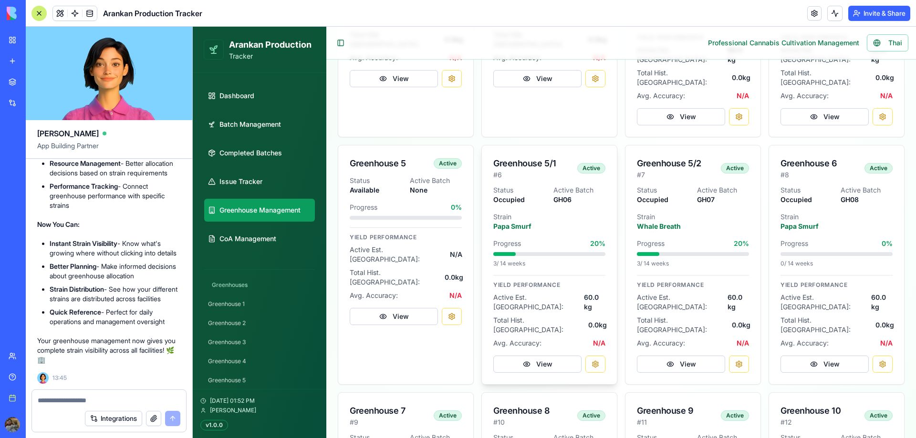
scroll to position [82, 0]
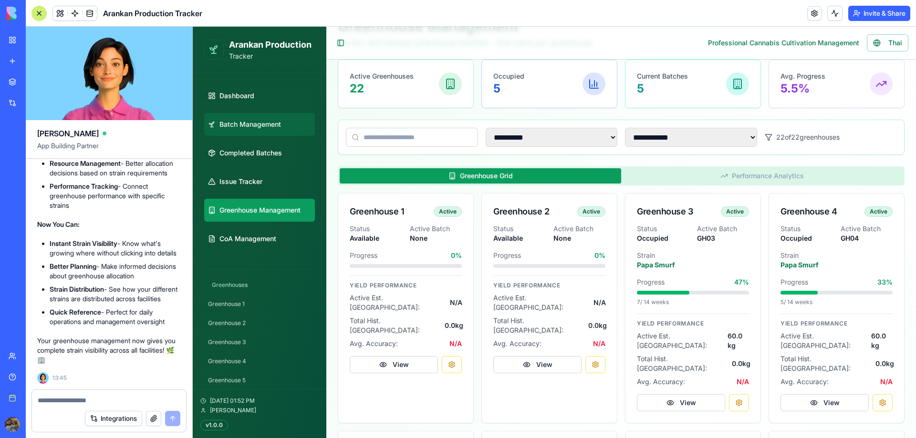
click at [268, 130] on link "Batch Management" at bounding box center [259, 124] width 111 height 23
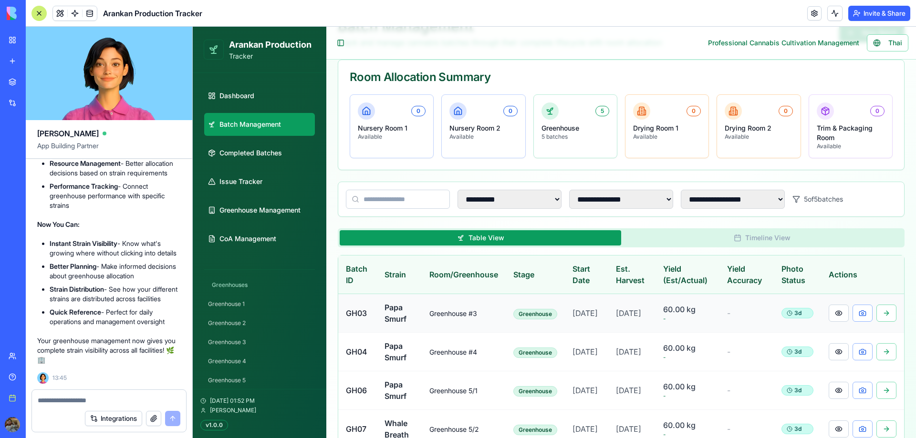
scroll to position [177, 0]
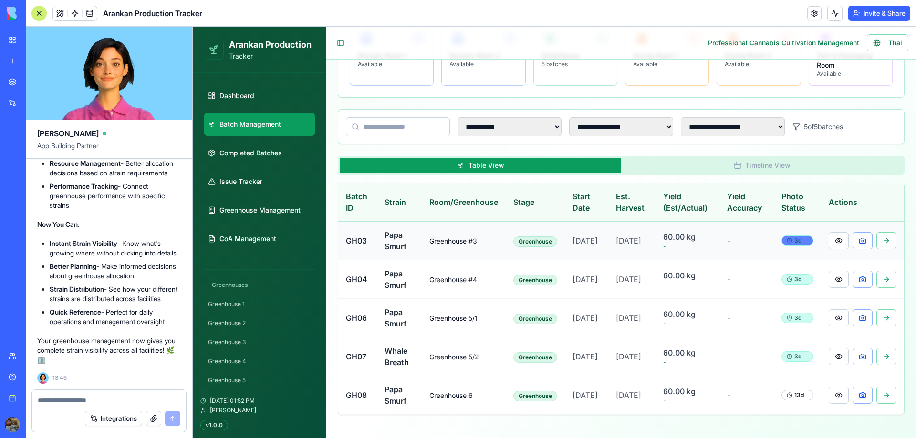
click at [791, 236] on div "3 d" at bounding box center [797, 241] width 32 height 10
click at [740, 142] on div "**********" at bounding box center [621, 180] width 567 height 470
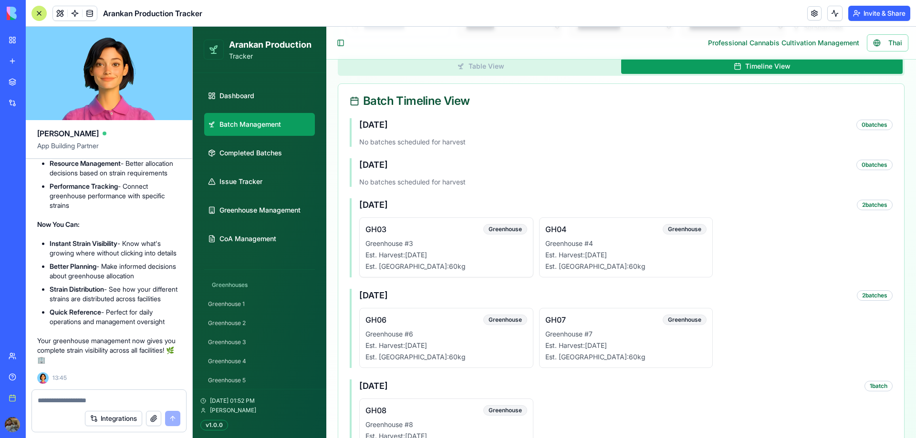
scroll to position [158, 0]
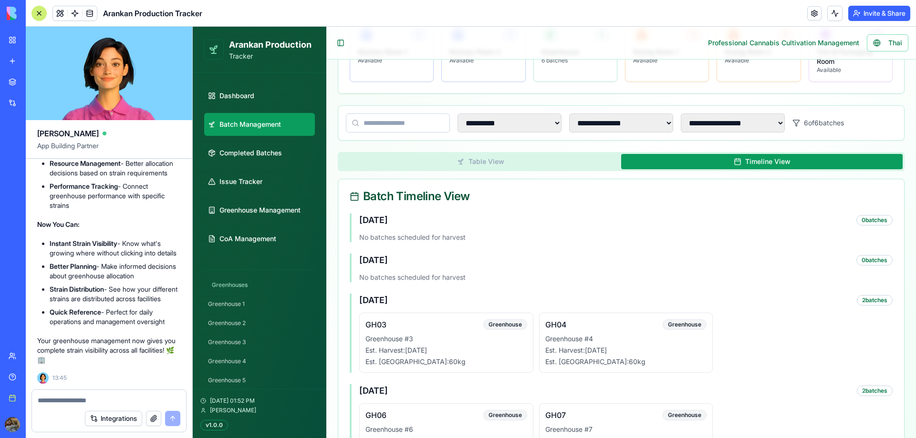
click at [488, 161] on button "Table View" at bounding box center [480, 161] width 281 height 15
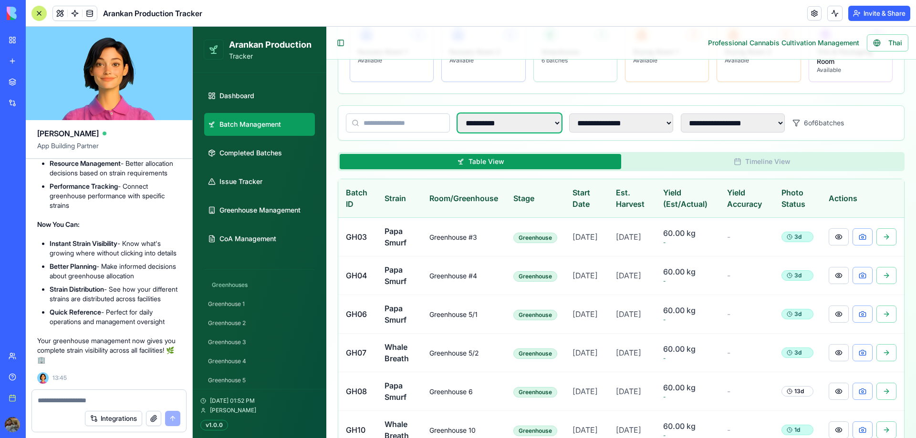
click at [526, 127] on select "**********" at bounding box center [509, 122] width 104 height 19
click at [457, 133] on select "**********" at bounding box center [509, 122] width 104 height 19
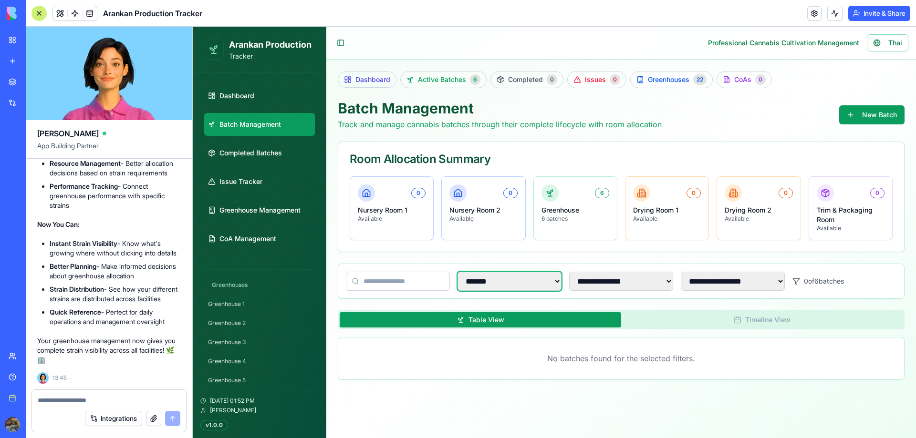
click at [506, 286] on select "**********" at bounding box center [509, 281] width 104 height 19
select select "**********"
click at [457, 272] on select "**********" at bounding box center [509, 281] width 104 height 19
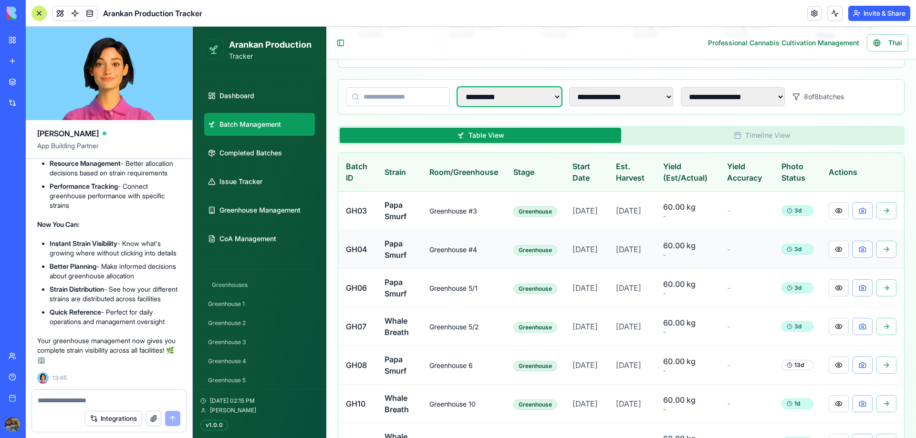
scroll to position [89, 0]
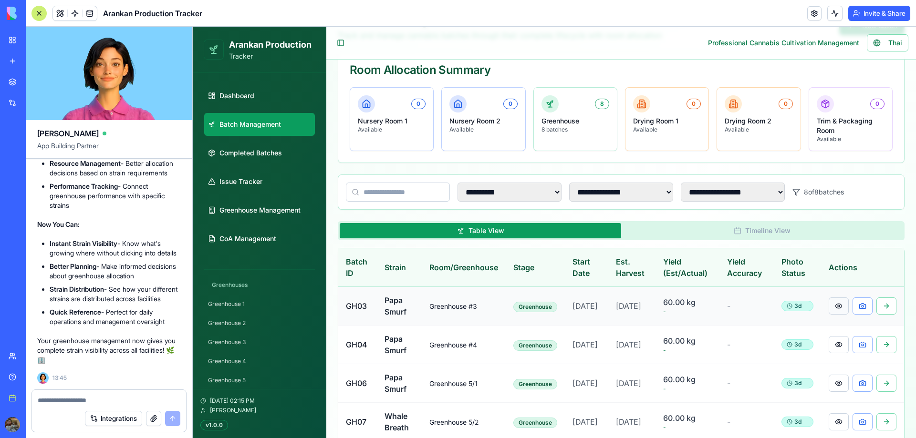
click at [831, 315] on button at bounding box center [838, 306] width 20 height 17
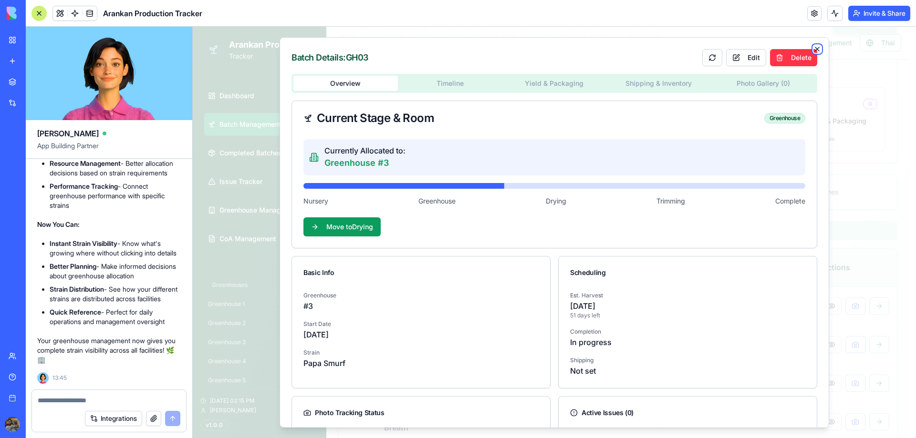
click at [813, 46] on icon "button" at bounding box center [817, 49] width 8 height 8
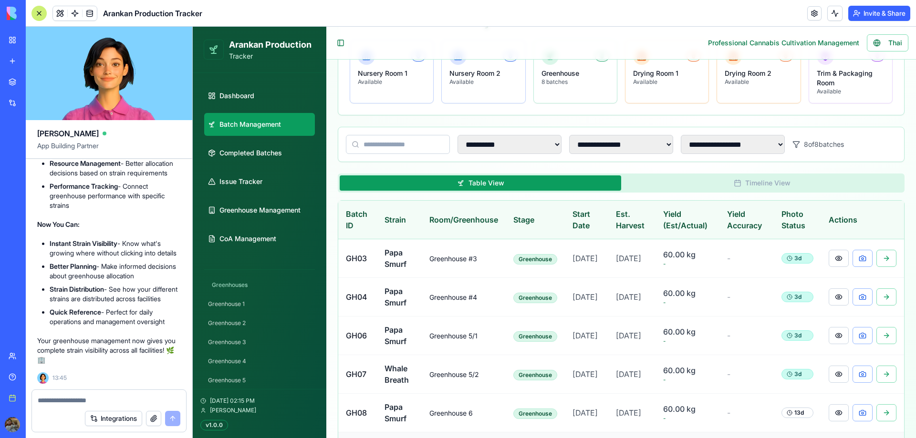
scroll to position [328, 0]
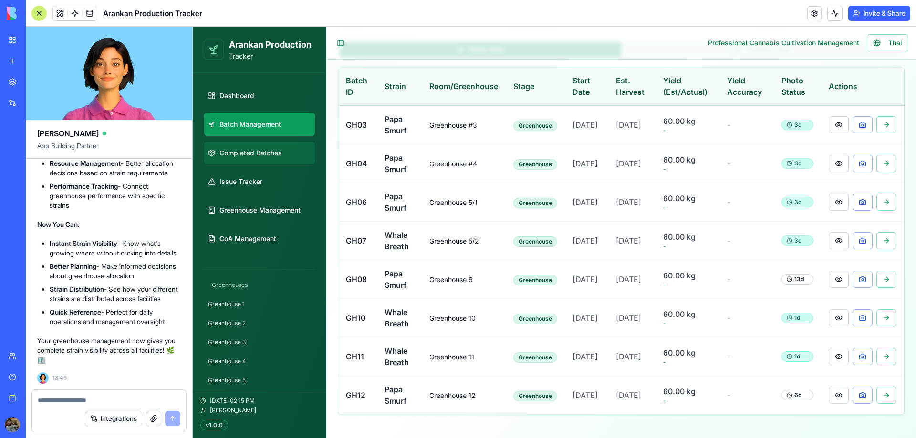
click at [254, 156] on span "Completed Batches" at bounding box center [250, 153] width 62 height 10
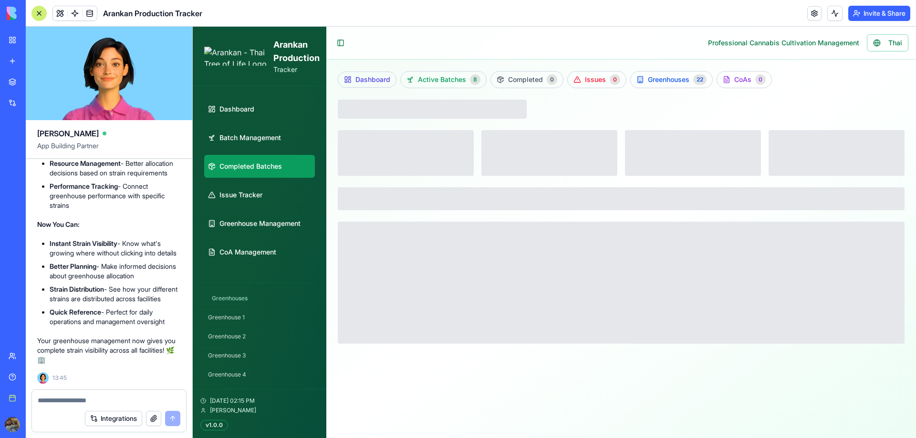
scroll to position [0, 0]
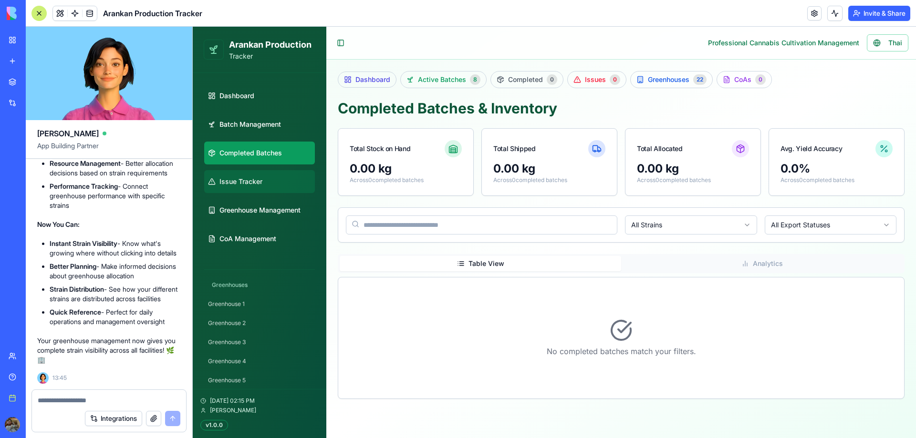
click at [276, 186] on link "Issue Tracker" at bounding box center [259, 181] width 111 height 23
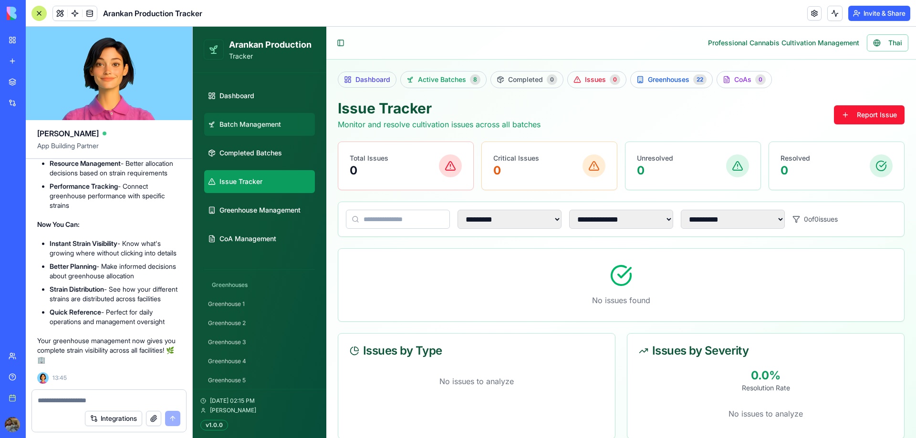
click at [272, 130] on link "Batch Management" at bounding box center [259, 124] width 111 height 23
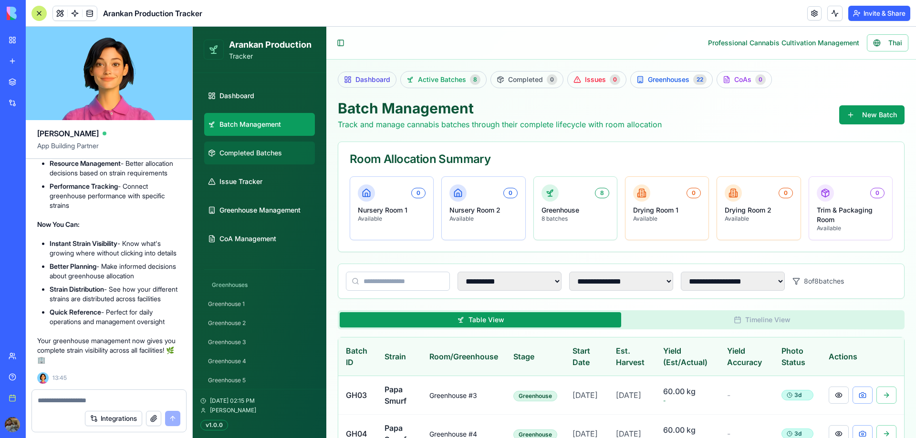
click at [270, 151] on span "Completed Batches" at bounding box center [250, 153] width 62 height 10
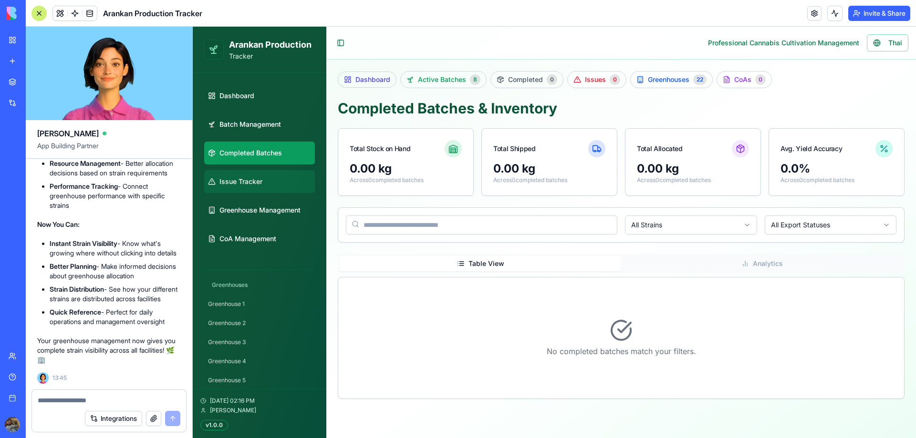
click at [256, 181] on span "Issue Tracker" at bounding box center [240, 182] width 43 height 10
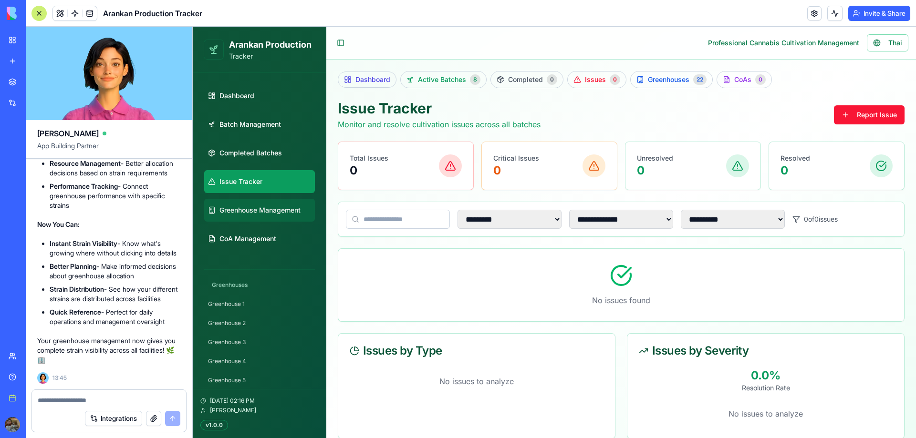
click at [262, 207] on span "Greenhouse Management" at bounding box center [259, 211] width 81 height 10
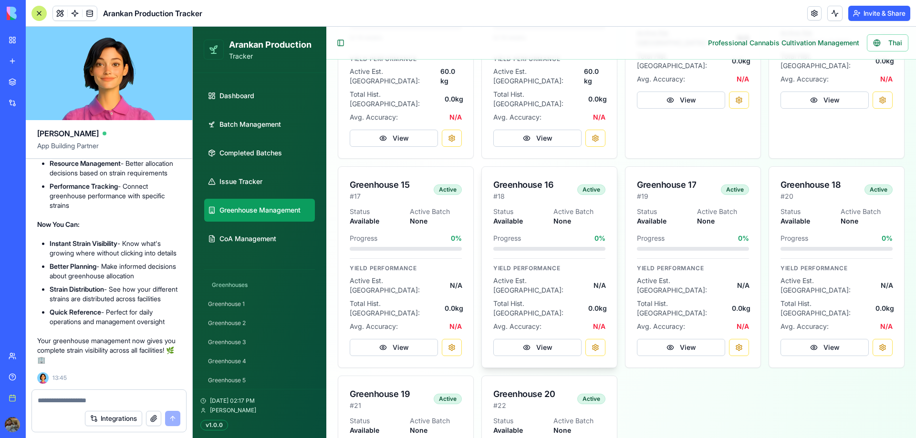
scroll to position [1137, 0]
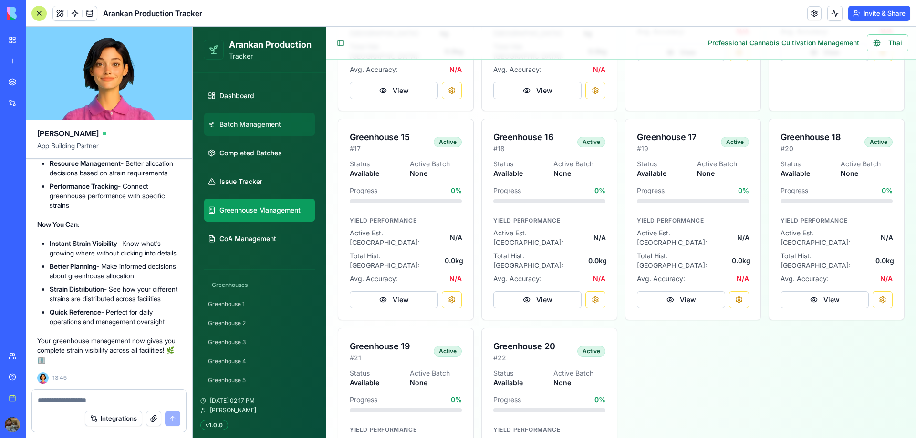
click at [264, 127] on span "Batch Management" at bounding box center [250, 125] width 62 height 10
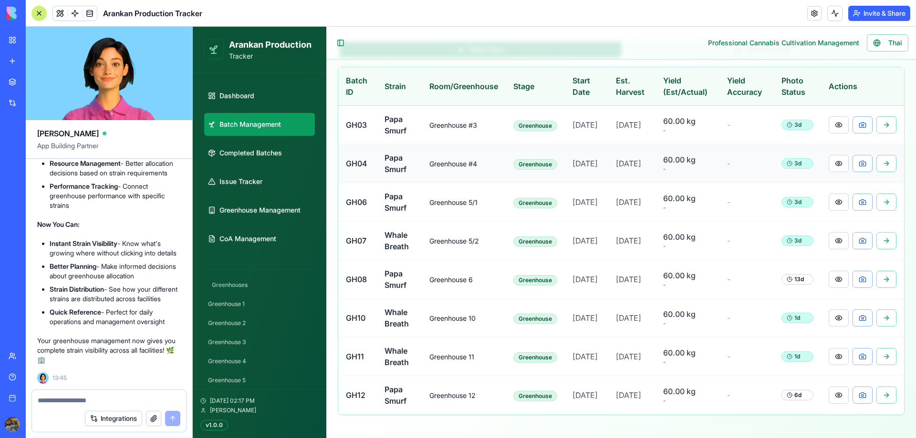
scroll to position [328, 0]
click at [828, 271] on button at bounding box center [838, 279] width 20 height 17
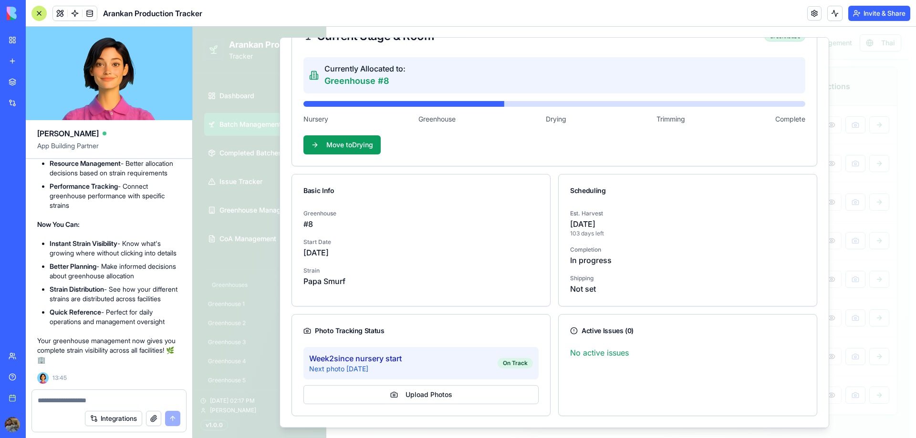
scroll to position [0, 0]
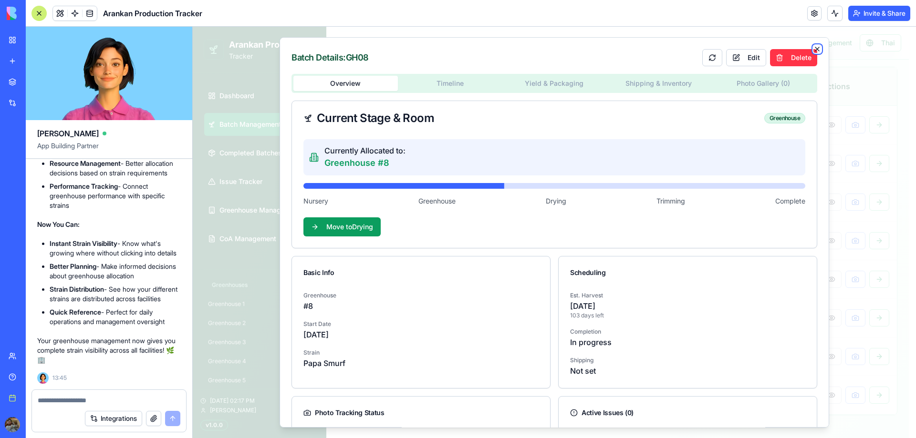
click at [813, 47] on icon "button" at bounding box center [817, 49] width 8 height 8
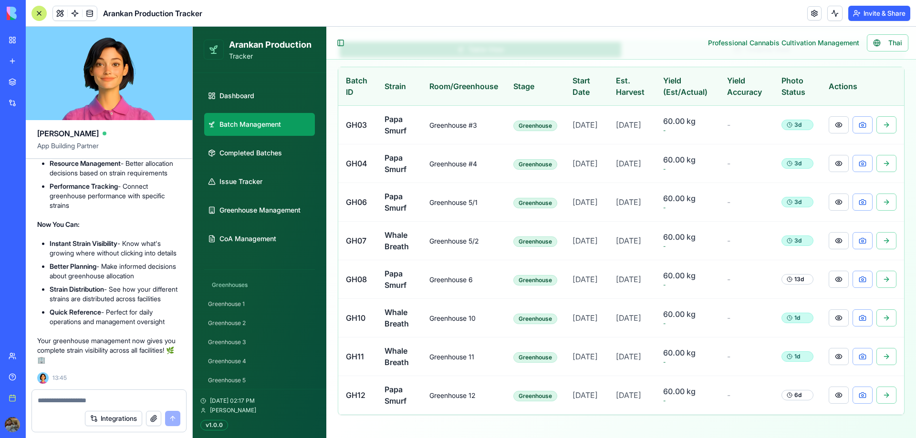
scroll to position [316, 0]
click at [282, 212] on span "Greenhouse Management" at bounding box center [259, 211] width 81 height 10
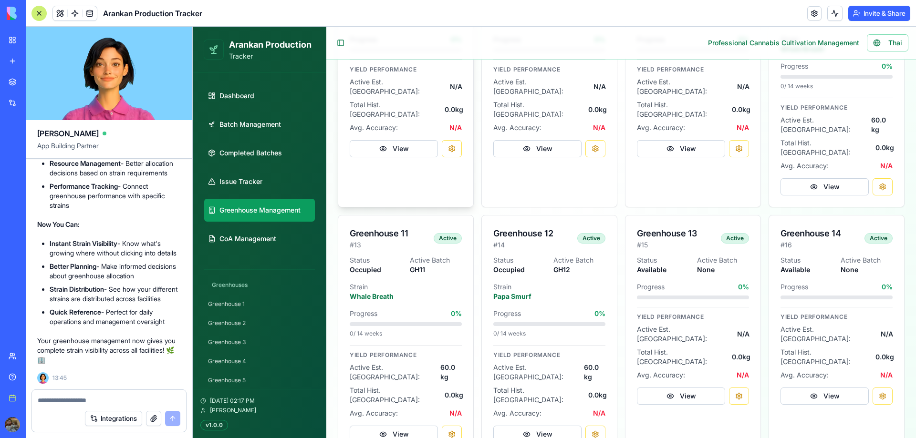
scroll to position [555, 0]
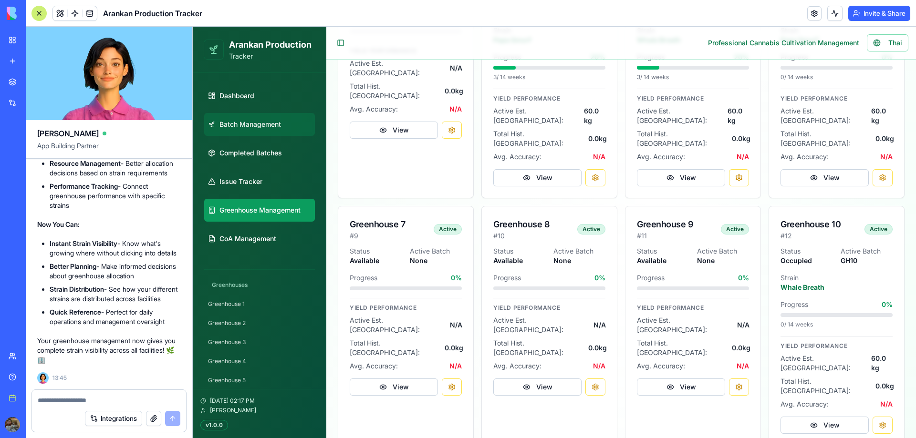
click at [257, 129] on link "Batch Management" at bounding box center [259, 124] width 111 height 23
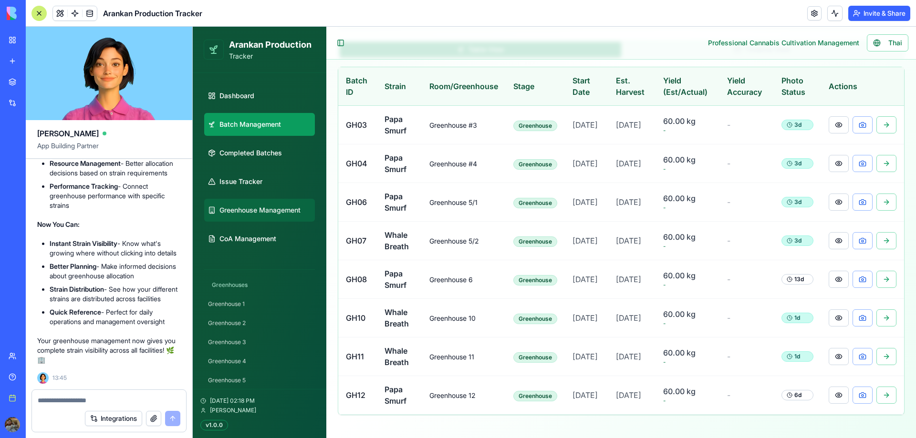
click at [275, 208] on span "Greenhouse Management" at bounding box center [259, 211] width 81 height 10
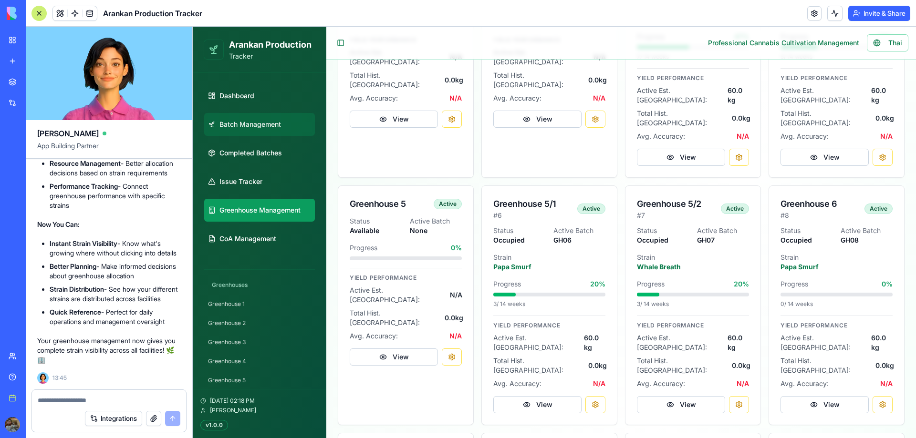
click at [284, 126] on link "Batch Management" at bounding box center [259, 124] width 111 height 23
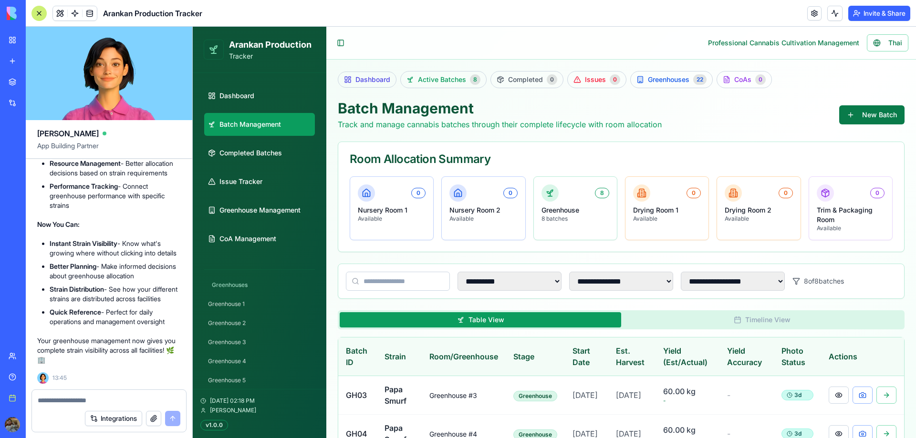
click at [869, 116] on button "New Batch" at bounding box center [871, 114] width 65 height 19
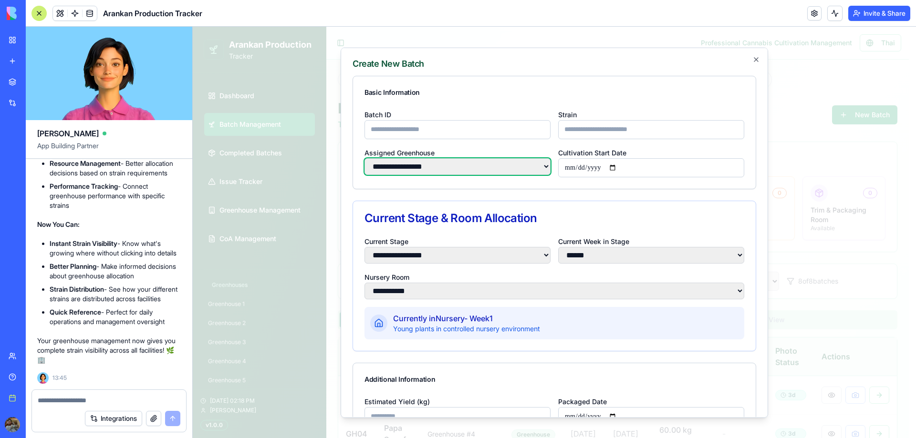
click at [477, 165] on select "**********" at bounding box center [457, 166] width 186 height 17
click at [598, 192] on form "**********" at bounding box center [553, 423] width 403 height 697
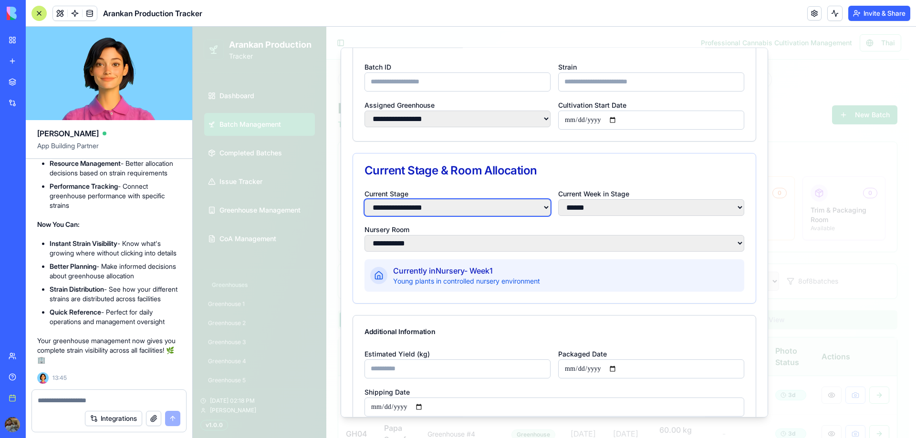
click at [487, 206] on select "**********" at bounding box center [457, 207] width 186 height 17
click at [364, 199] on select "**********" at bounding box center [457, 207] width 186 height 17
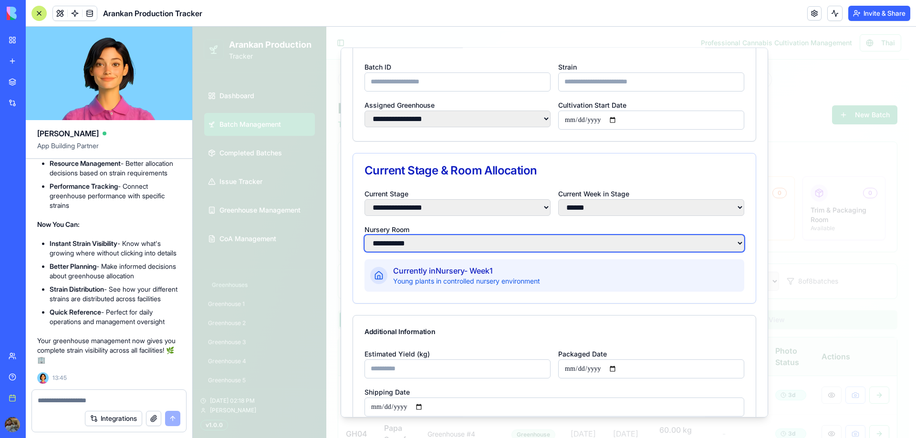
click at [491, 248] on select "**********" at bounding box center [554, 243] width 380 height 17
select select "**********"
click at [364, 237] on select "**********" at bounding box center [554, 243] width 380 height 17
click at [486, 246] on select "**********" at bounding box center [554, 243] width 380 height 17
select select
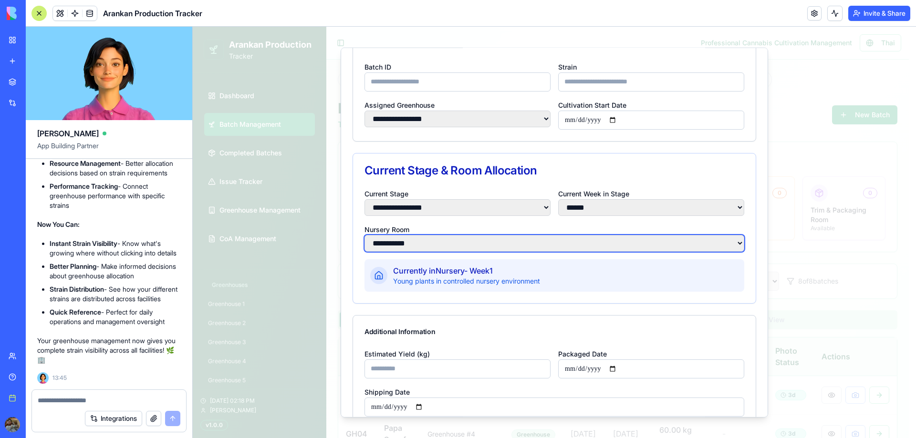
click at [364, 237] on select "**********" at bounding box center [554, 243] width 380 height 17
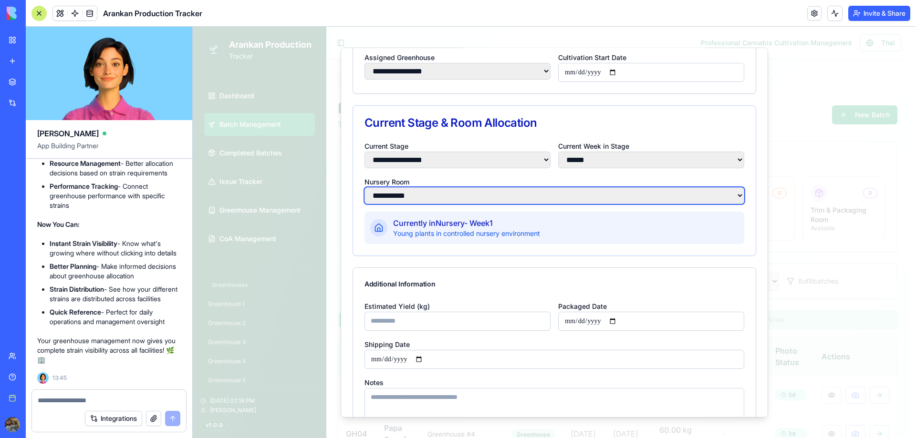
scroll to position [0, 0]
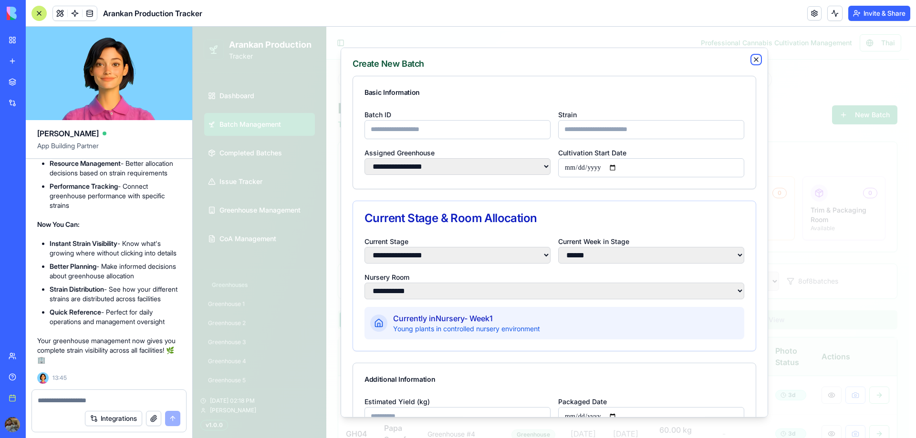
click at [752, 62] on icon "button" at bounding box center [756, 59] width 8 height 8
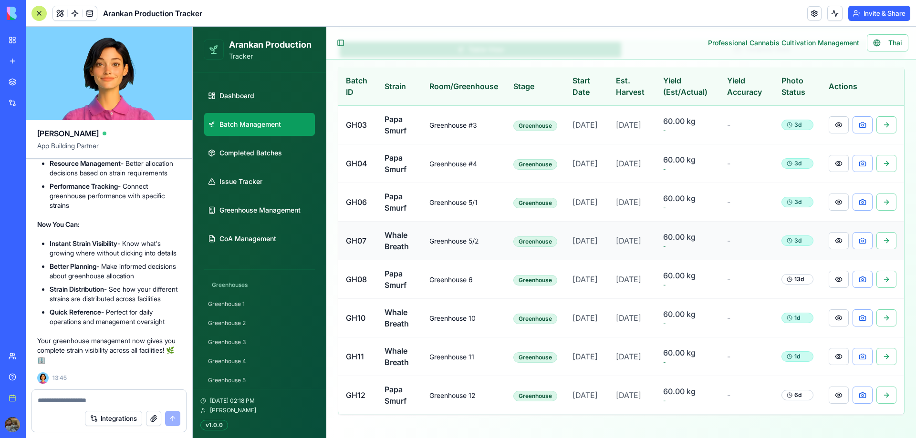
scroll to position [328, 0]
click at [828, 309] on button at bounding box center [838, 317] width 20 height 17
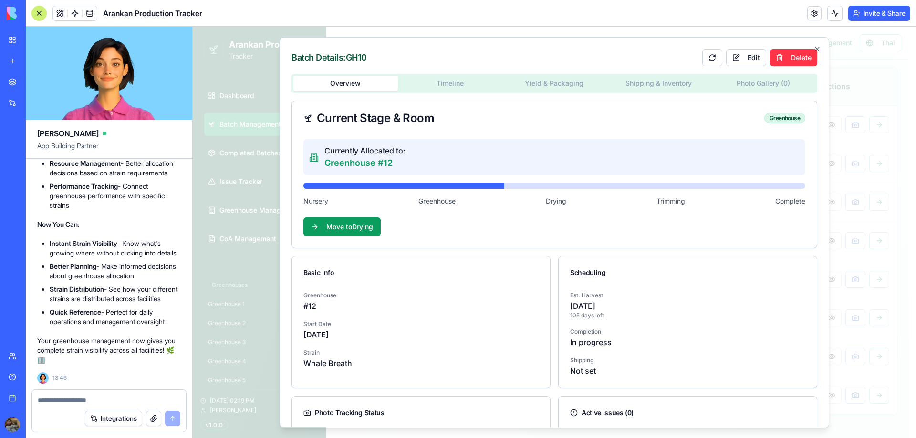
scroll to position [82, 0]
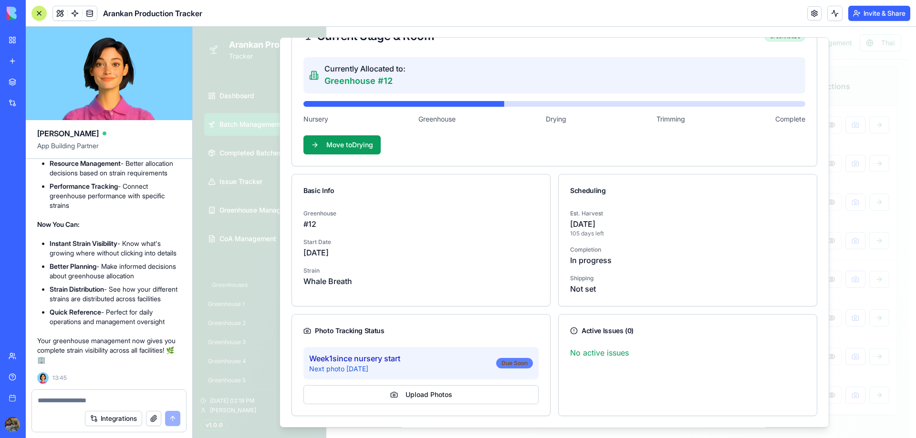
click at [508, 361] on div "Due Soon" at bounding box center [514, 363] width 37 height 10
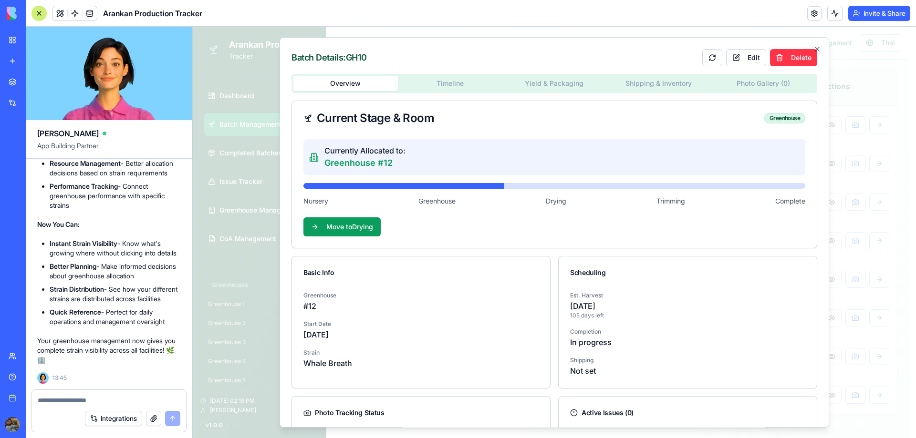
click at [332, 186] on div at bounding box center [253, 186] width 502 height 6
click at [437, 187] on div at bounding box center [253, 186] width 502 height 6
click at [813, 47] on icon "button" at bounding box center [817, 49] width 8 height 8
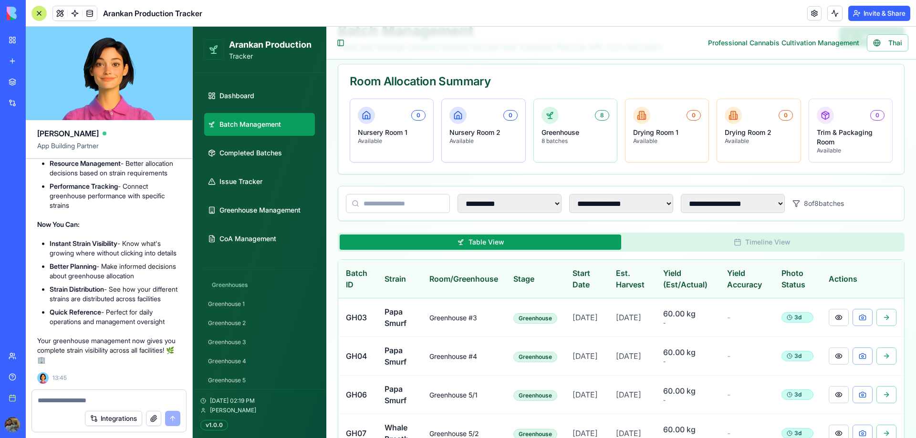
scroll to position [328, 0]
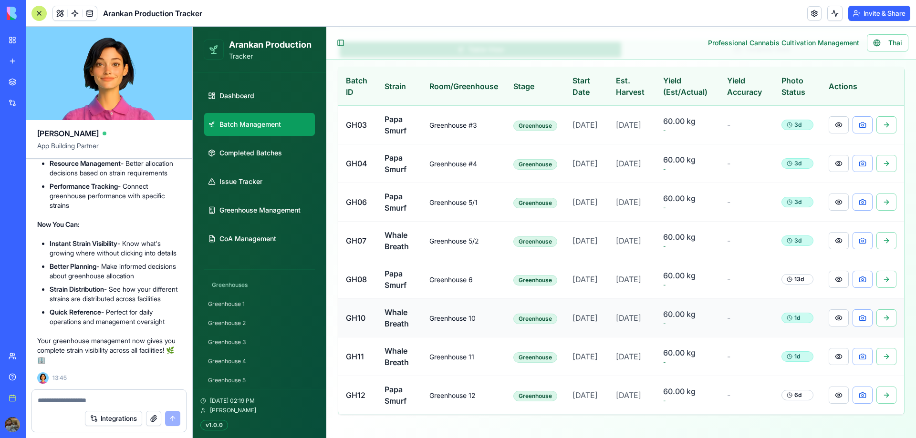
click at [698, 312] on td "60.00 kg -" at bounding box center [687, 318] width 64 height 39
drag, startPoint x: 783, startPoint y: 238, endPoint x: 799, endPoint y: 240, distance: 15.9
click at [799, 274] on div "13 d" at bounding box center [797, 279] width 32 height 10
click at [810, 260] on td "13 d" at bounding box center [797, 279] width 47 height 39
drag, startPoint x: 800, startPoint y: 246, endPoint x: 781, endPoint y: 241, distance: 19.6
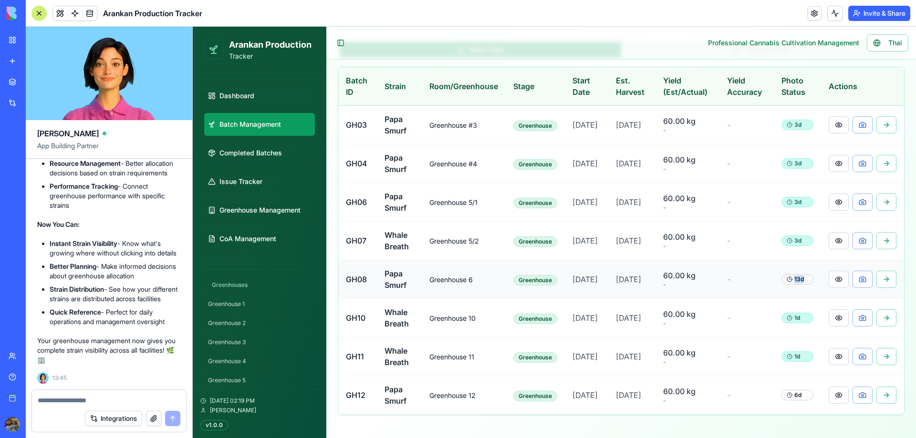
click at [781, 260] on td "13 d" at bounding box center [797, 279] width 47 height 39
click at [774, 260] on td "13 d" at bounding box center [797, 279] width 47 height 39
click at [532, 391] on div "Greenhouse" at bounding box center [535, 396] width 44 height 10
click at [832, 390] on button at bounding box center [838, 395] width 20 height 17
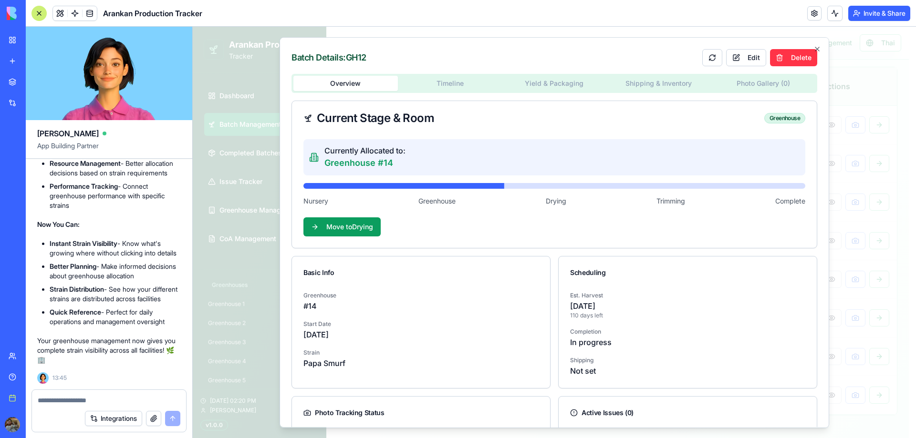
scroll to position [48, 0]
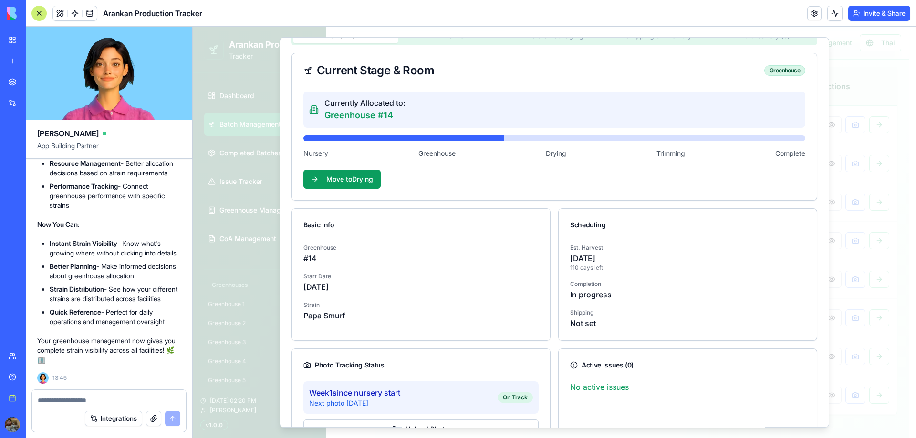
click at [331, 138] on div at bounding box center [253, 138] width 502 height 6
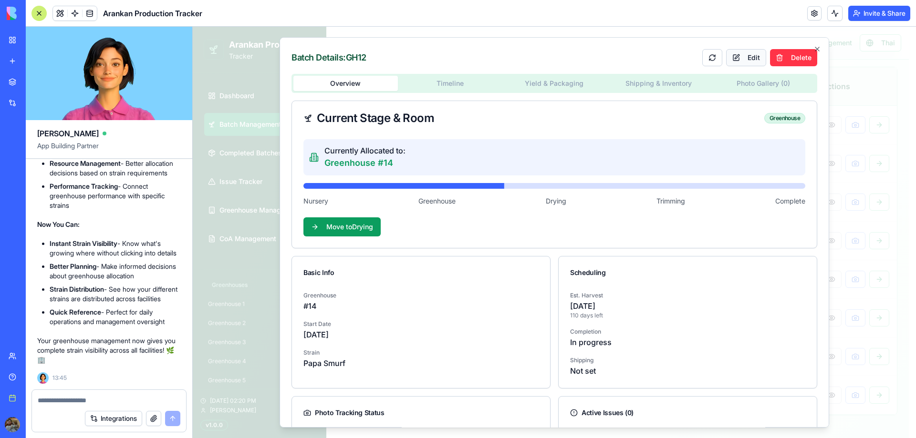
click at [747, 55] on button "Edit" at bounding box center [746, 57] width 40 height 17
click at [738, 56] on button "Cancel" at bounding box center [746, 57] width 50 height 17
click at [814, 48] on div "Batch Details: GH12 Edit Delete Overview Timeline Yield & Packaging Shipping & …" at bounding box center [553, 232] width 549 height 391
click at [815, 48] on icon "button" at bounding box center [817, 49] width 4 height 4
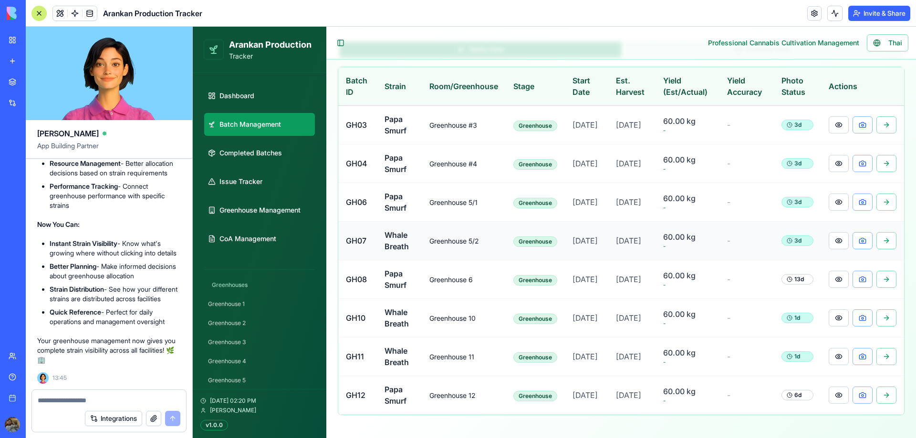
scroll to position [328, 0]
click at [267, 203] on link "Greenhouse Management" at bounding box center [259, 210] width 111 height 23
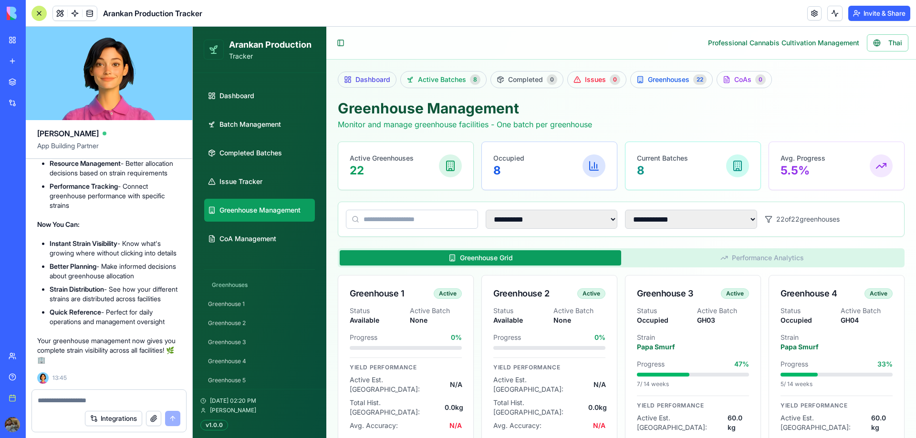
click at [524, 161] on div "Occupied 8" at bounding box center [549, 166] width 112 height 25
click at [667, 168] on p "8" at bounding box center [662, 170] width 51 height 15
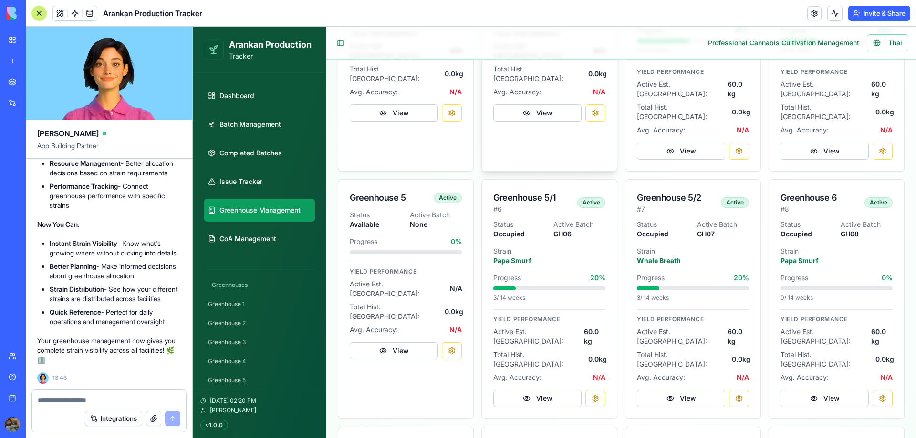
scroll to position [429, 0]
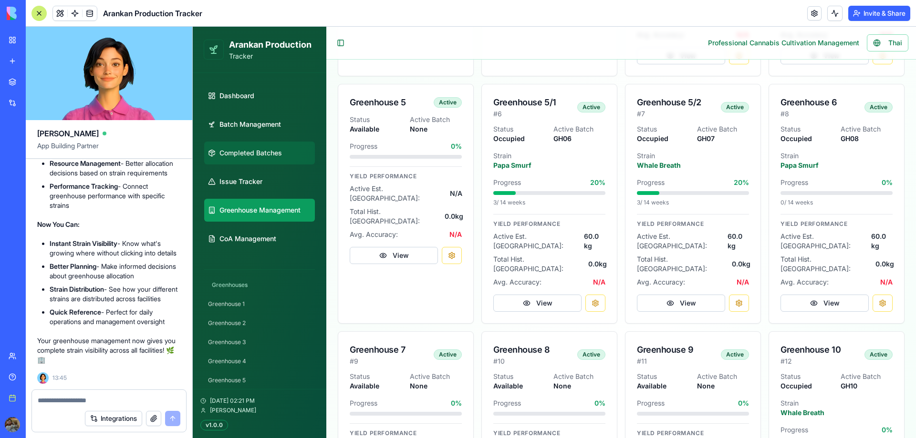
click at [284, 148] on link "Completed Batches" at bounding box center [259, 153] width 111 height 23
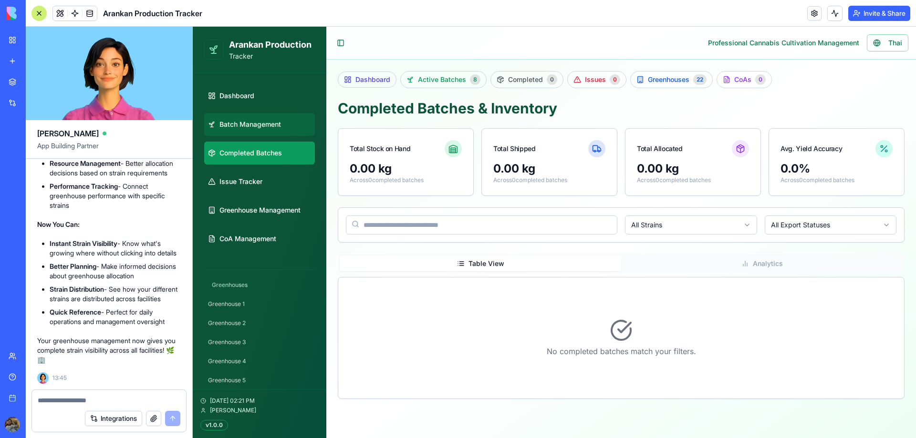
click at [257, 127] on span "Batch Management" at bounding box center [250, 125] width 62 height 10
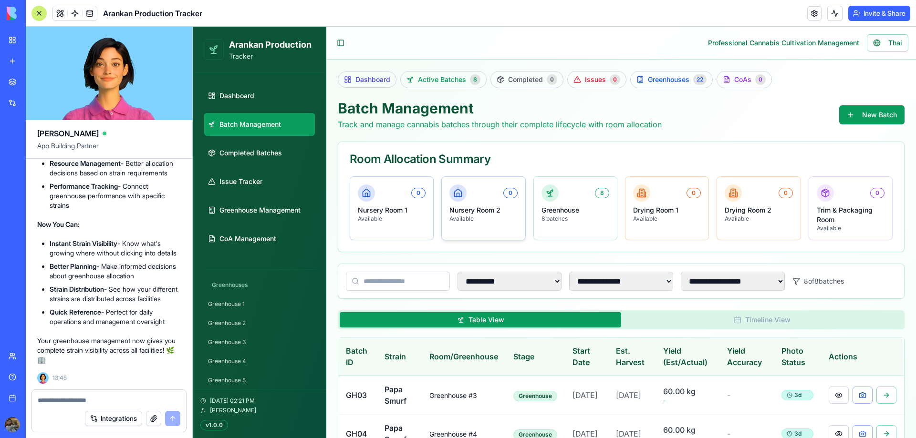
click at [492, 211] on p "Nursery Room 2" at bounding box center [483, 211] width 68 height 10
drag, startPoint x: 494, startPoint y: 220, endPoint x: 455, endPoint y: 206, distance: 40.7
click at [455, 206] on div "Nursery Room 2 Available" at bounding box center [483, 214] width 68 height 17
click at [466, 217] on p "Available" at bounding box center [483, 219] width 68 height 8
drag, startPoint x: 476, startPoint y: 225, endPoint x: 451, endPoint y: 209, distance: 29.9
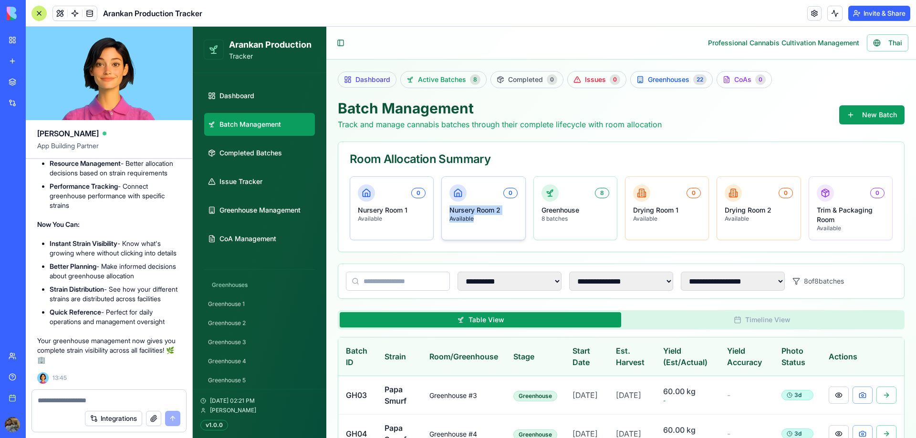
click at [451, 209] on div "0 Nursery Room 2 Available" at bounding box center [483, 203] width 83 height 53
click at [464, 219] on p "Available" at bounding box center [483, 219] width 68 height 8
click at [344, 42] on button "Toggle Sidebar" at bounding box center [340, 42] width 13 height 13
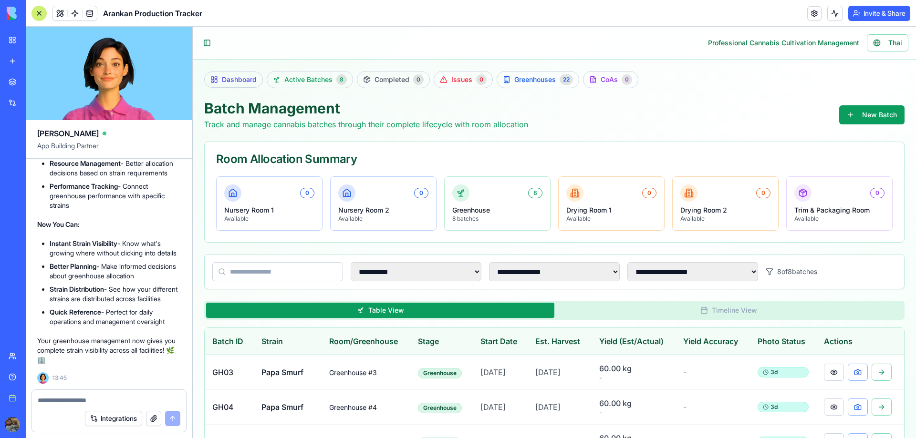
click at [39, 14] on div at bounding box center [38, 13] width 15 height 15
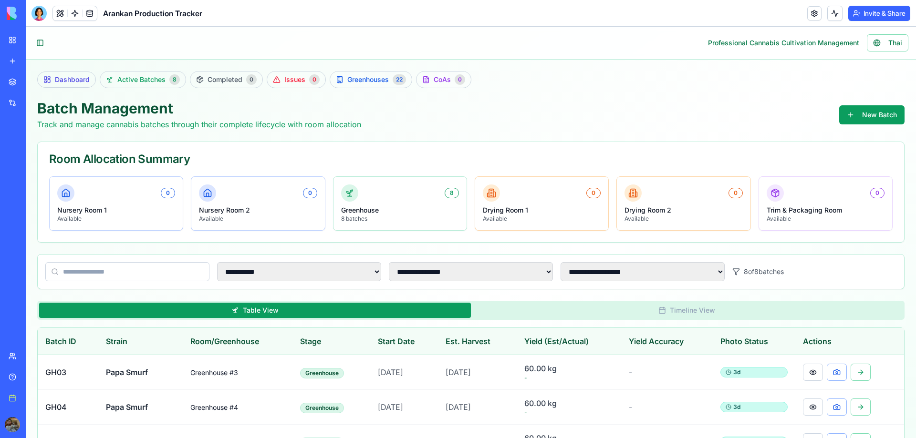
scroll to position [219, 0]
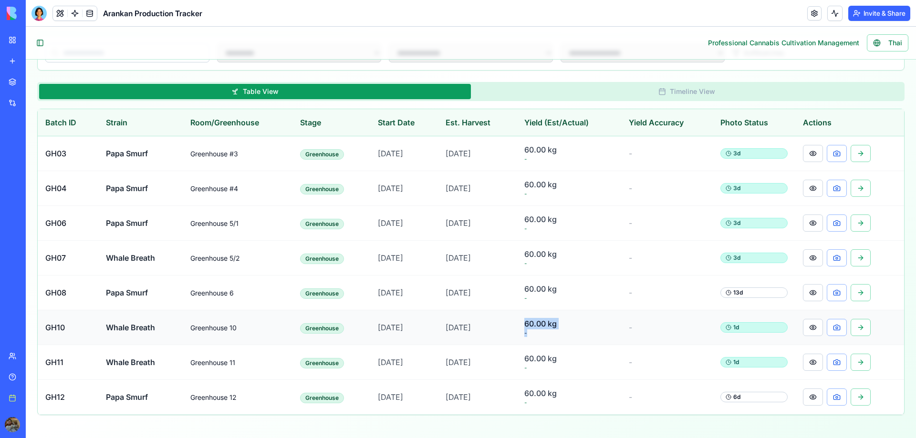
drag, startPoint x: 523, startPoint y: 324, endPoint x: 629, endPoint y: 331, distance: 106.1
click at [629, 331] on tr "GH10 Whale [GEOGRAPHIC_DATA] 10 Greenhouse [DATE] [DATE] 60.00 kg - - 1 d" at bounding box center [471, 327] width 866 height 35
click at [629, 331] on td "-" at bounding box center [667, 327] width 92 height 35
drag, startPoint x: 629, startPoint y: 331, endPoint x: 48, endPoint y: 330, distance: 580.8
click at [48, 330] on tr "GH10 Whale [GEOGRAPHIC_DATA] 10 Greenhouse [DATE] [DATE] 60.00 kg - - 1 d" at bounding box center [471, 327] width 866 height 35
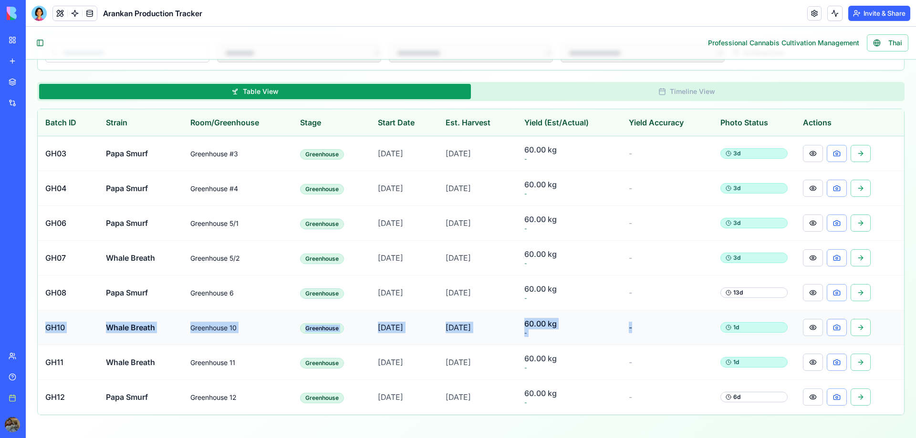
click at [48, 330] on span "GH10" at bounding box center [55, 328] width 20 height 10
drag, startPoint x: 48, startPoint y: 330, endPoint x: 590, endPoint y: 326, distance: 542.2
click at [590, 326] on tr "GH10 Whale [GEOGRAPHIC_DATA] 10 Greenhouse [DATE] [DATE] 60.00 kg - - 1 d" at bounding box center [471, 327] width 866 height 35
click at [590, 326] on span "60.00 kg" at bounding box center [568, 323] width 89 height 11
drag, startPoint x: 590, startPoint y: 326, endPoint x: 882, endPoint y: 332, distance: 291.9
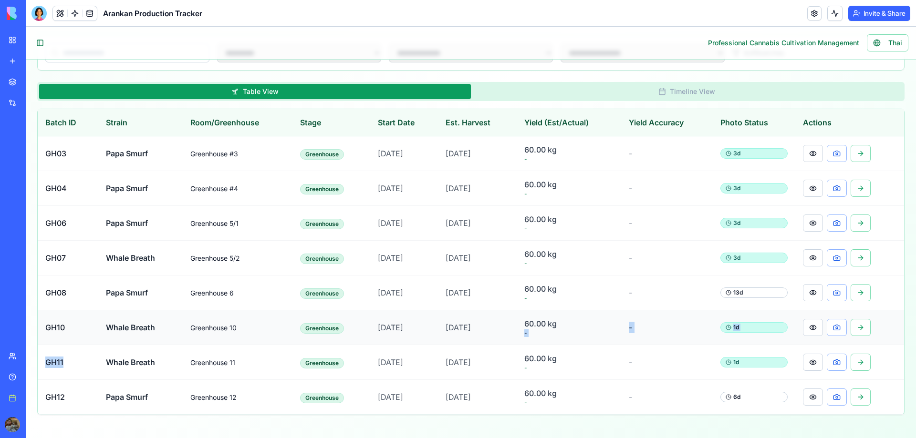
click at [882, 332] on tr "GH10 Whale [GEOGRAPHIC_DATA] 10 Greenhouse [DATE] [DATE] 60.00 kg - - 1 d" at bounding box center [471, 327] width 866 height 35
click at [890, 325] on td at bounding box center [849, 327] width 109 height 35
drag, startPoint x: 366, startPoint y: 397, endPoint x: 616, endPoint y: 384, distance: 250.2
click at [616, 384] on tr "GH12 Papa Smurf Greenhouse 12 Greenhouse [DATE] [DATE] 60.00 kg - - 6 d" at bounding box center [471, 397] width 866 height 35
click at [607, 389] on span "60.00 kg" at bounding box center [568, 393] width 89 height 11
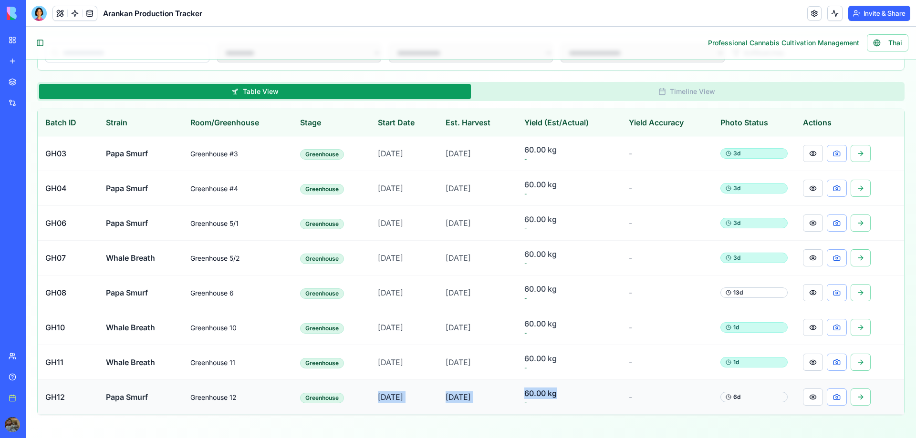
drag, startPoint x: 607, startPoint y: 389, endPoint x: 368, endPoint y: 398, distance: 238.6
click at [368, 398] on tr "GH12 Papa Smurf Greenhouse 12 Greenhouse [DATE] [DATE] 60.00 kg - - 6 d" at bounding box center [471, 397] width 866 height 35
click at [462, 217] on td "[DATE]" at bounding box center [477, 223] width 79 height 35
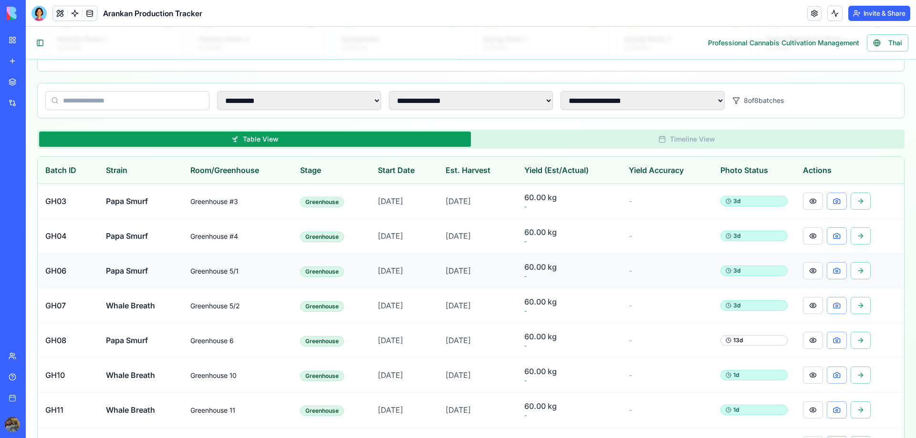
scroll to position [124, 0]
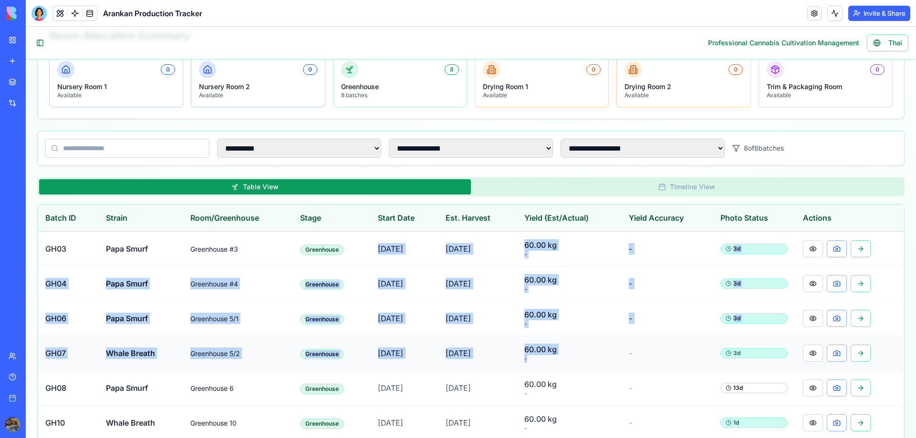
drag, startPoint x: 365, startPoint y: 252, endPoint x: 592, endPoint y: 364, distance: 253.4
click at [592, 364] on tbody "GH03 Papa Smurf Greenhouse #3 Greenhouse [DATE] [DATE] 60.00 kg - - 3 d GH04 Pa…" at bounding box center [471, 371] width 866 height 278
click at [571, 360] on span "-" at bounding box center [568, 359] width 89 height 8
drag, startPoint x: 578, startPoint y: 358, endPoint x: 368, endPoint y: 241, distance: 240.2
click at [368, 241] on tbody "GH03 Papa Smurf Greenhouse #3 Greenhouse [DATE] [DATE] 60.00 kg - - 3 d GH04 Pa…" at bounding box center [471, 371] width 866 height 278
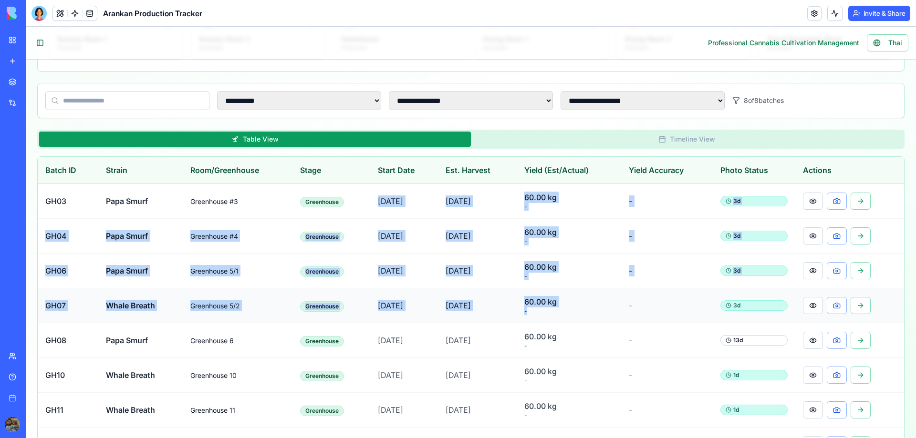
scroll to position [219, 0]
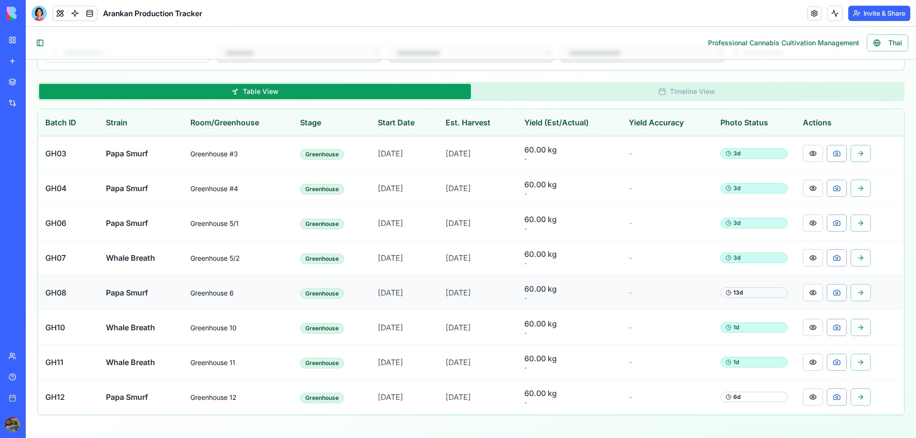
click at [676, 294] on td "-" at bounding box center [667, 293] width 92 height 35
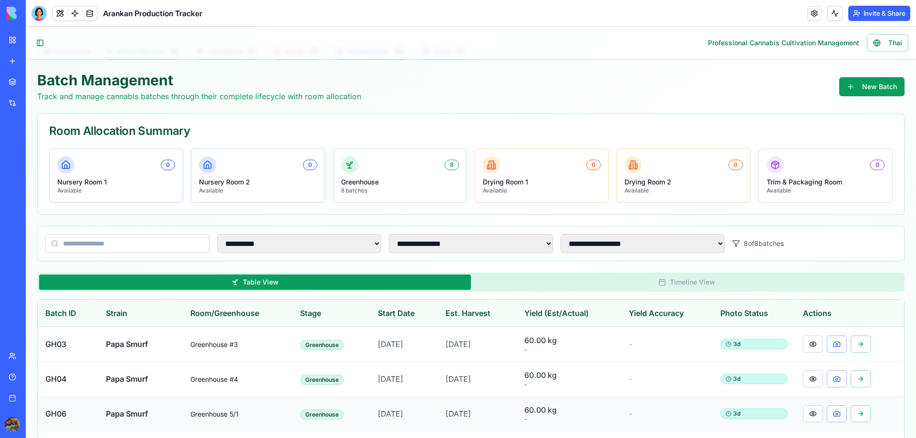
scroll to position [0, 0]
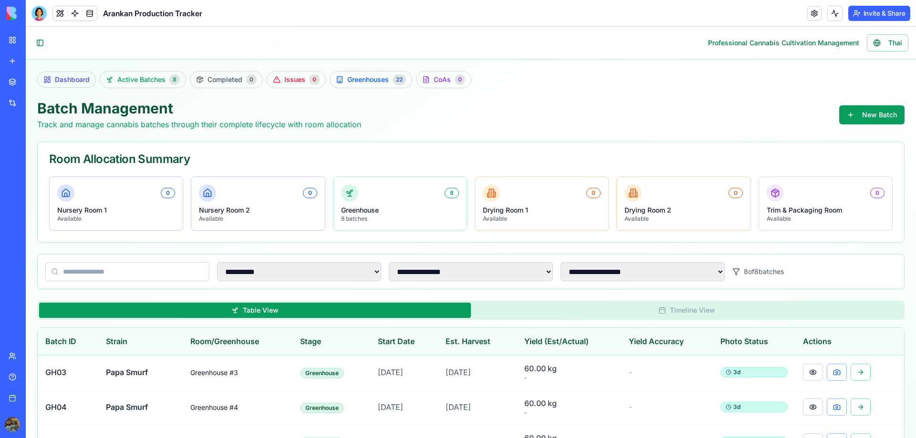
click at [35, 38] on div "My workspace" at bounding box center [29, 40] width 12 height 10
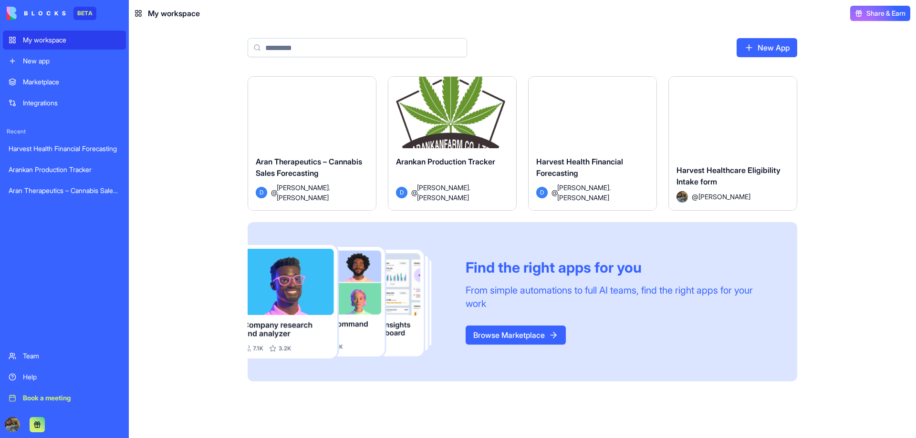
click at [437, 128] on div "Launch" at bounding box center [452, 117] width 128 height 80
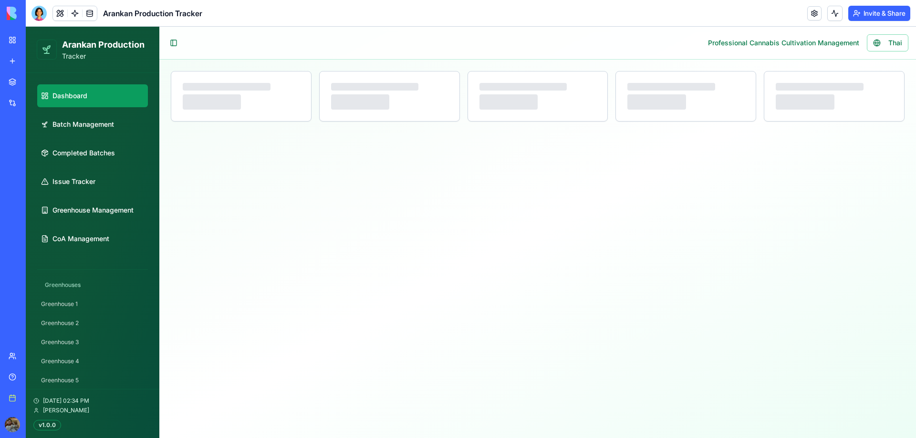
select select "**"
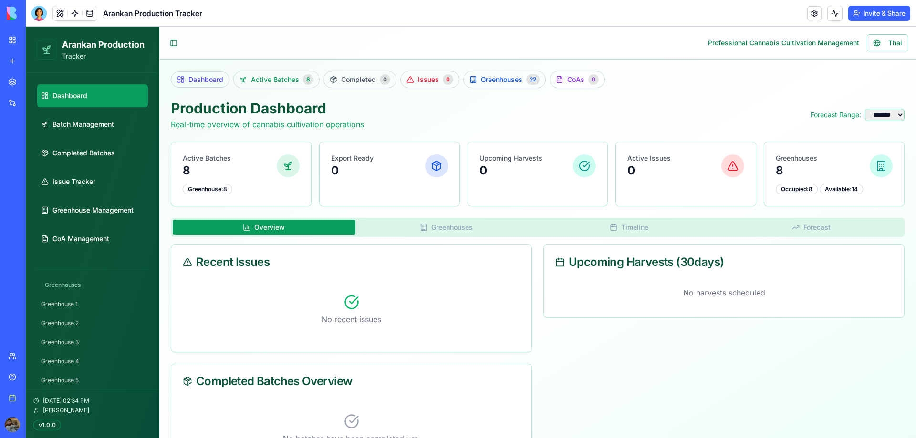
scroll to position [45, 0]
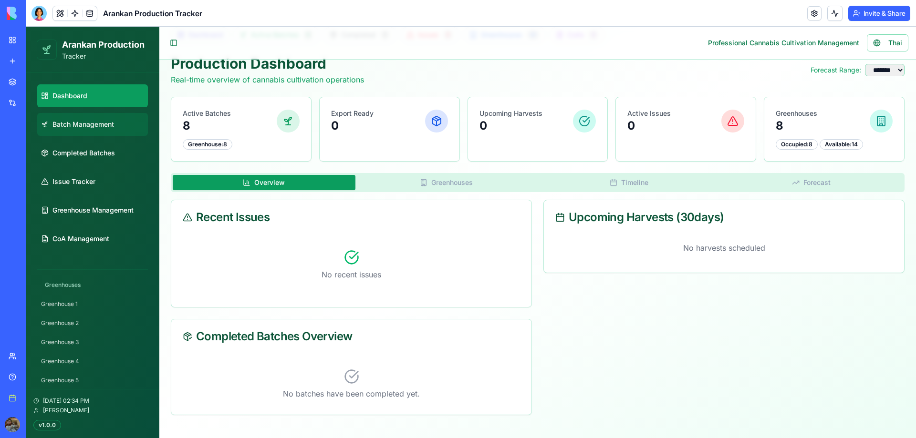
click at [90, 121] on span "Batch Management" at bounding box center [83, 125] width 62 height 10
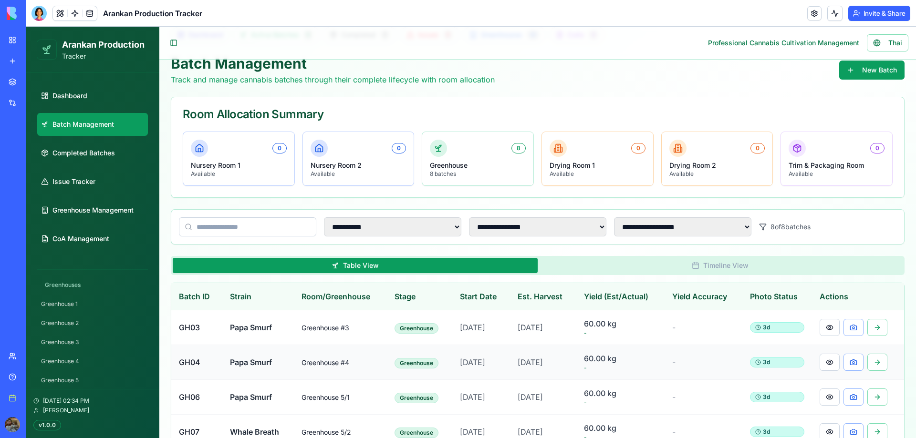
scroll to position [219, 0]
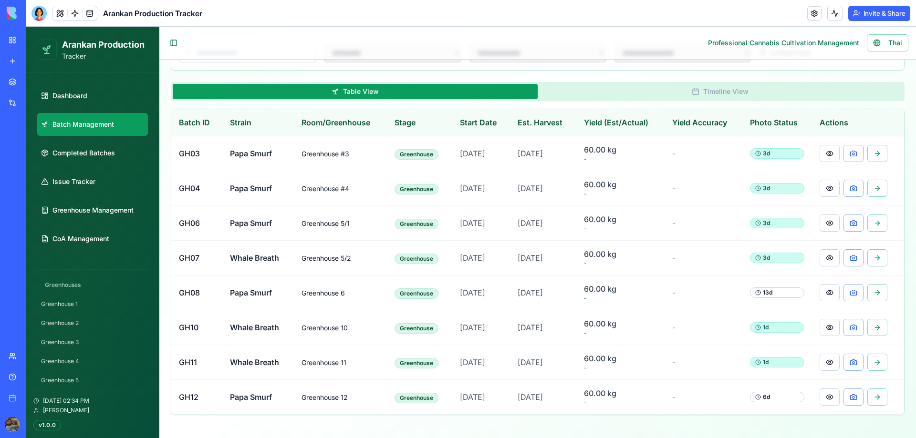
click at [866, 12] on button "Invite & Share" at bounding box center [879, 13] width 62 height 15
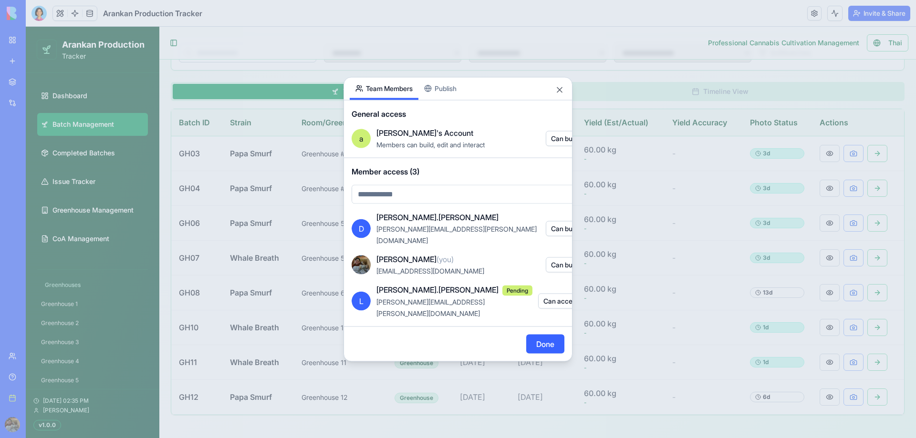
click at [445, 99] on div "Share App Team Members Publish General access a [PERSON_NAME]'s Account Members…" at bounding box center [457, 219] width 229 height 285
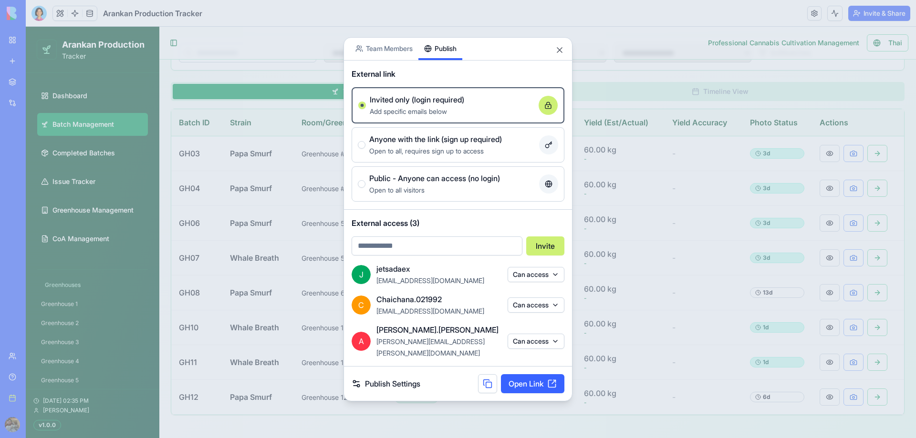
click at [535, 313] on button "Can access" at bounding box center [535, 305] width 57 height 15
click at [479, 303] on div at bounding box center [458, 219] width 916 height 438
click at [557, 50] on div "Share App Team Members Publish" at bounding box center [458, 49] width 228 height 23
click at [559, 52] on button "Close" at bounding box center [560, 50] width 10 height 10
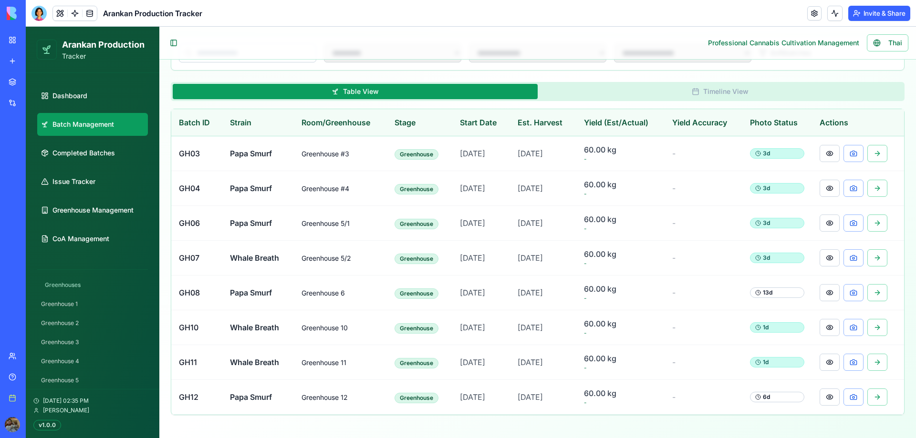
scroll to position [0, 0]
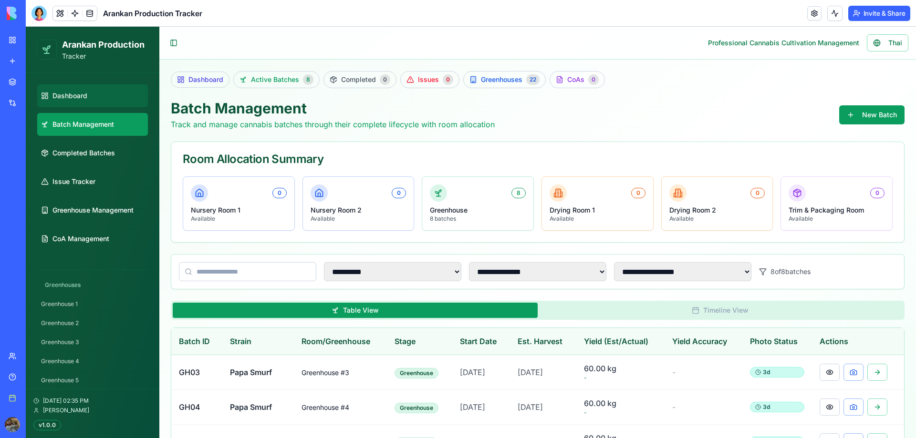
click at [70, 99] on span "Dashboard" at bounding box center [69, 96] width 35 height 10
select select "**"
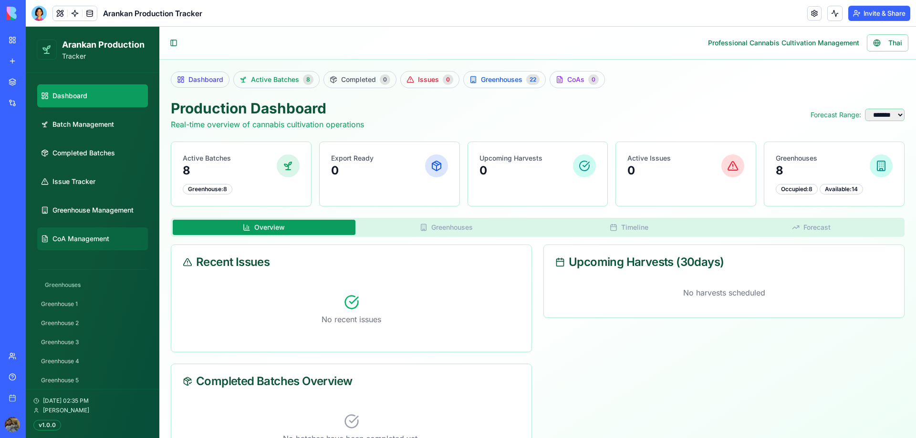
click at [102, 240] on span "CoA Management" at bounding box center [80, 239] width 57 height 10
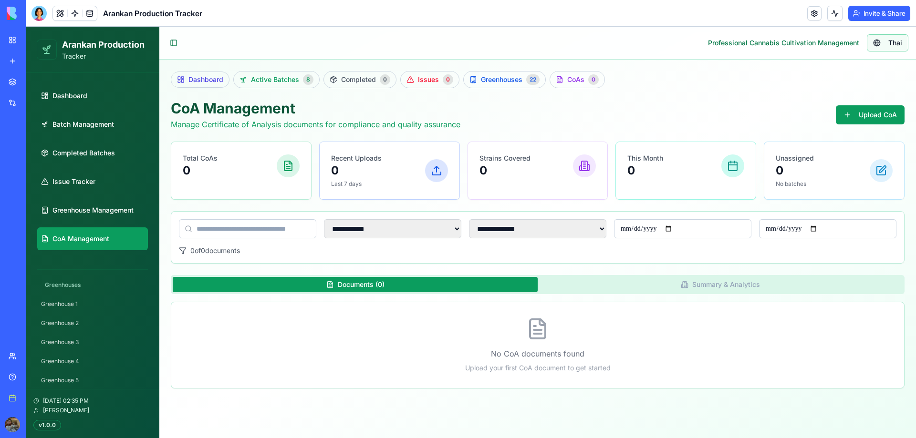
click at [900, 40] on span "Thai" at bounding box center [895, 43] width 14 height 10
click at [63, 206] on span "การจัดการเรือนกระจก" at bounding box center [84, 211] width 65 height 10
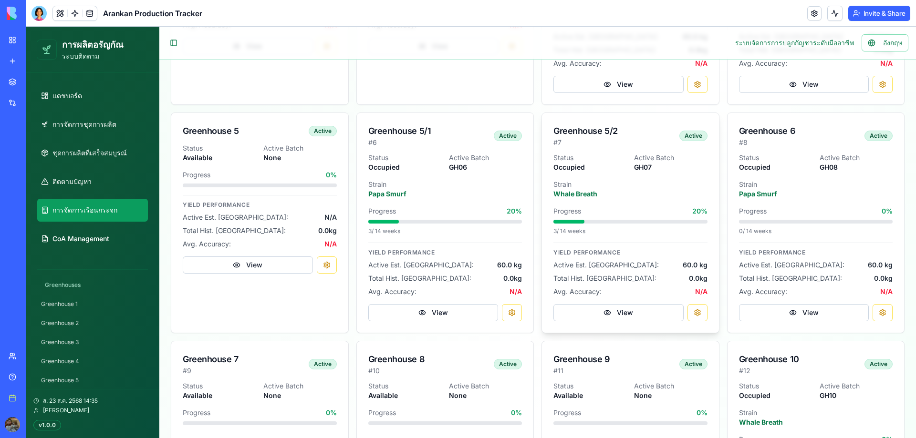
scroll to position [286, 0]
